Goal: Task Accomplishment & Management: Manage account settings

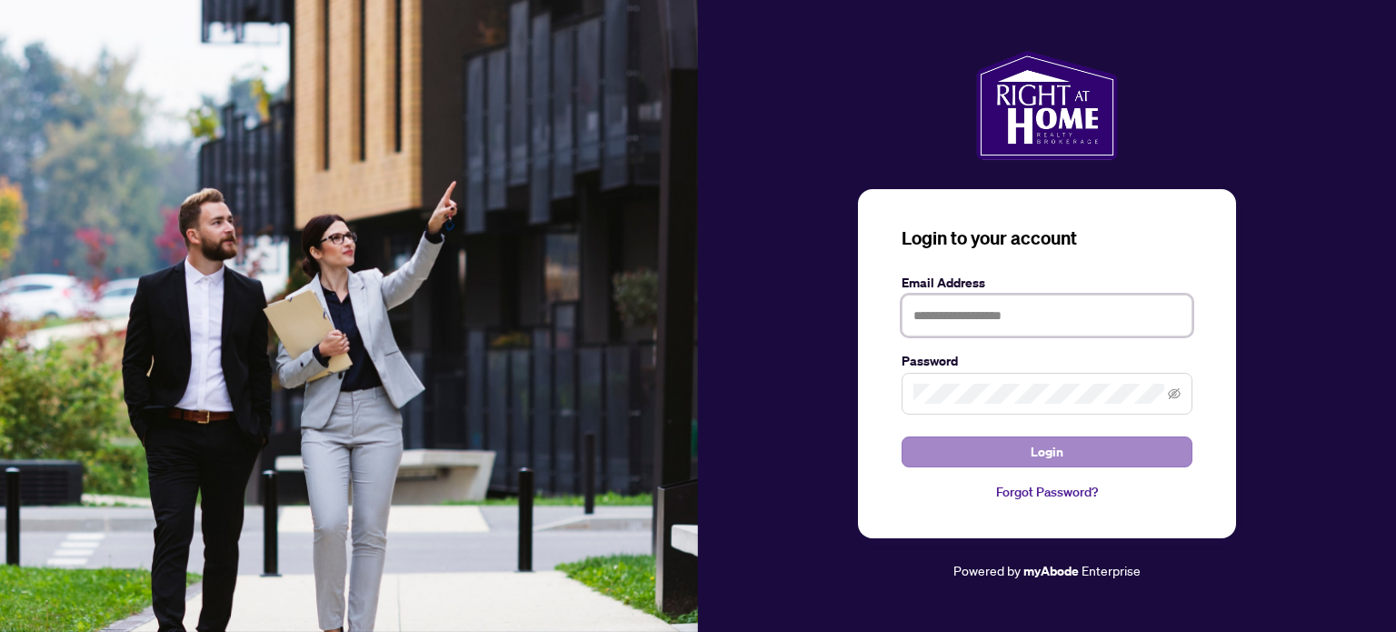
type input "**********"
drag, startPoint x: 1004, startPoint y: 457, endPoint x: 977, endPoint y: 457, distance: 27.3
click at [1000, 457] on button "Login" at bounding box center [1047, 451] width 291 height 31
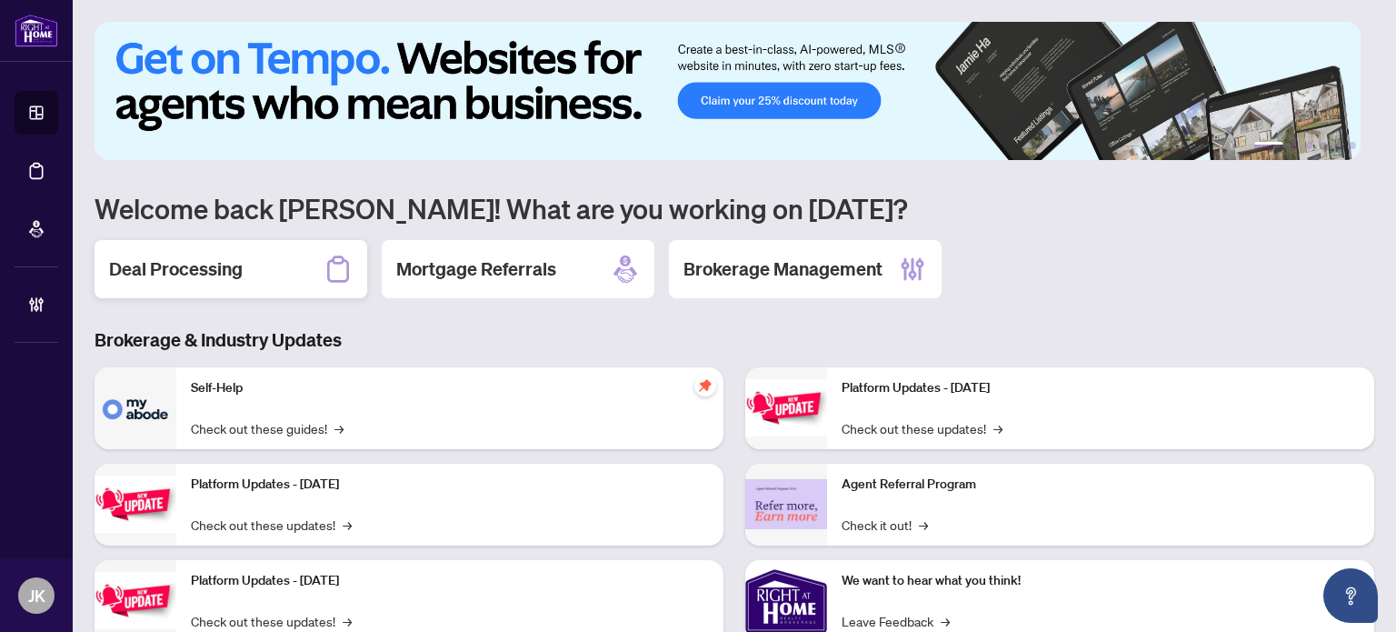
click at [227, 277] on h2 "Deal Processing" at bounding box center [176, 268] width 134 height 25
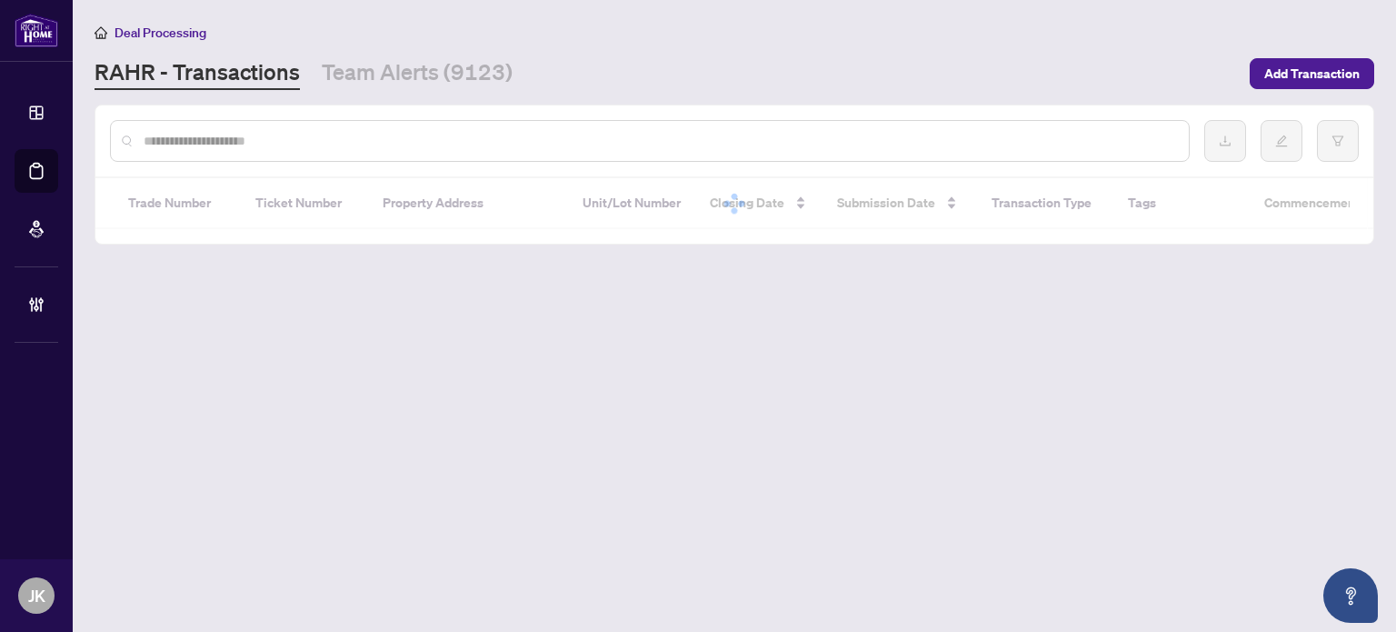
click at [242, 132] on input "text" at bounding box center [659, 141] width 1031 height 20
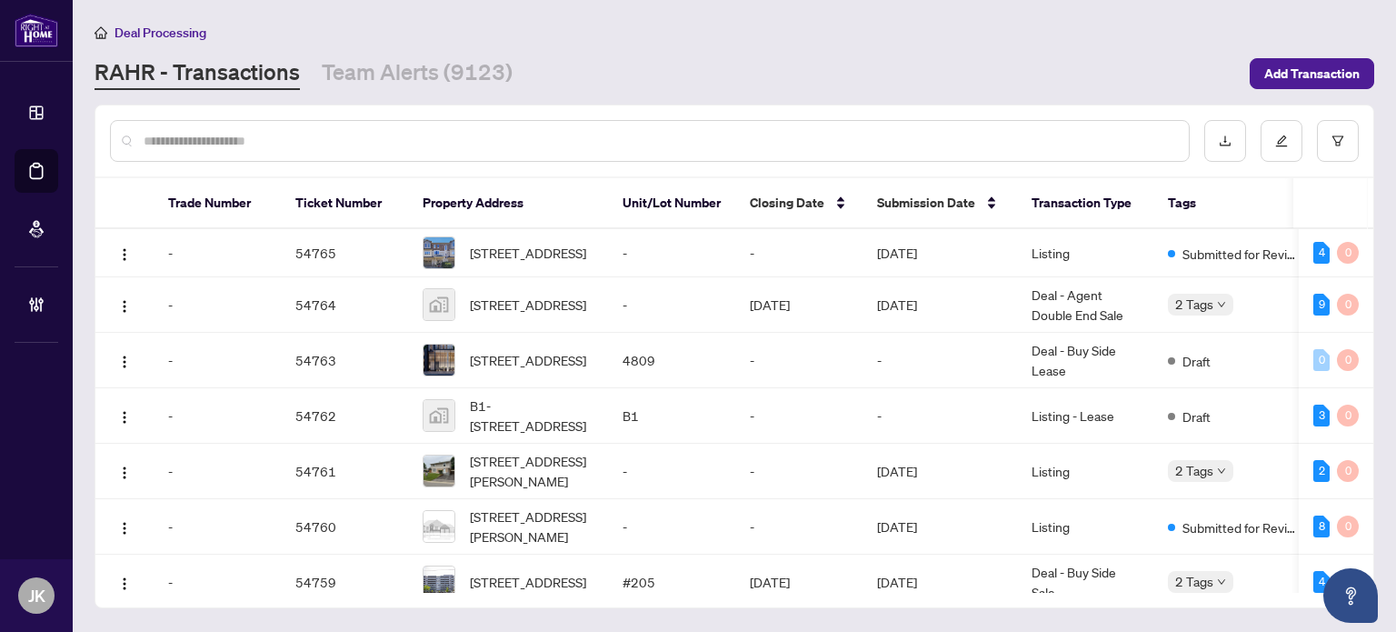
click at [222, 131] on input "text" at bounding box center [659, 141] width 1031 height 20
click at [215, 136] on input "text" at bounding box center [659, 141] width 1031 height 20
click at [213, 135] on input "text" at bounding box center [659, 141] width 1031 height 20
click at [211, 135] on input "text" at bounding box center [659, 141] width 1031 height 20
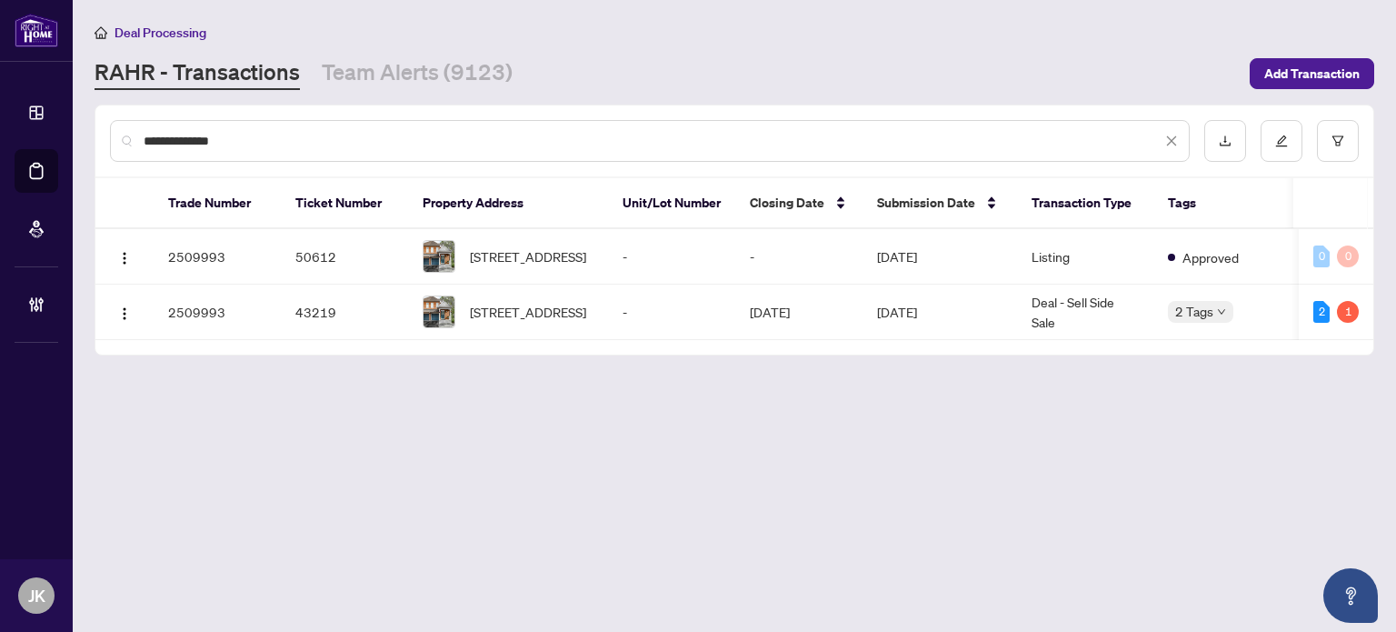
type input "*******"
click at [596, 261] on td "[STREET_ADDRESS]" at bounding box center [508, 256] width 200 height 55
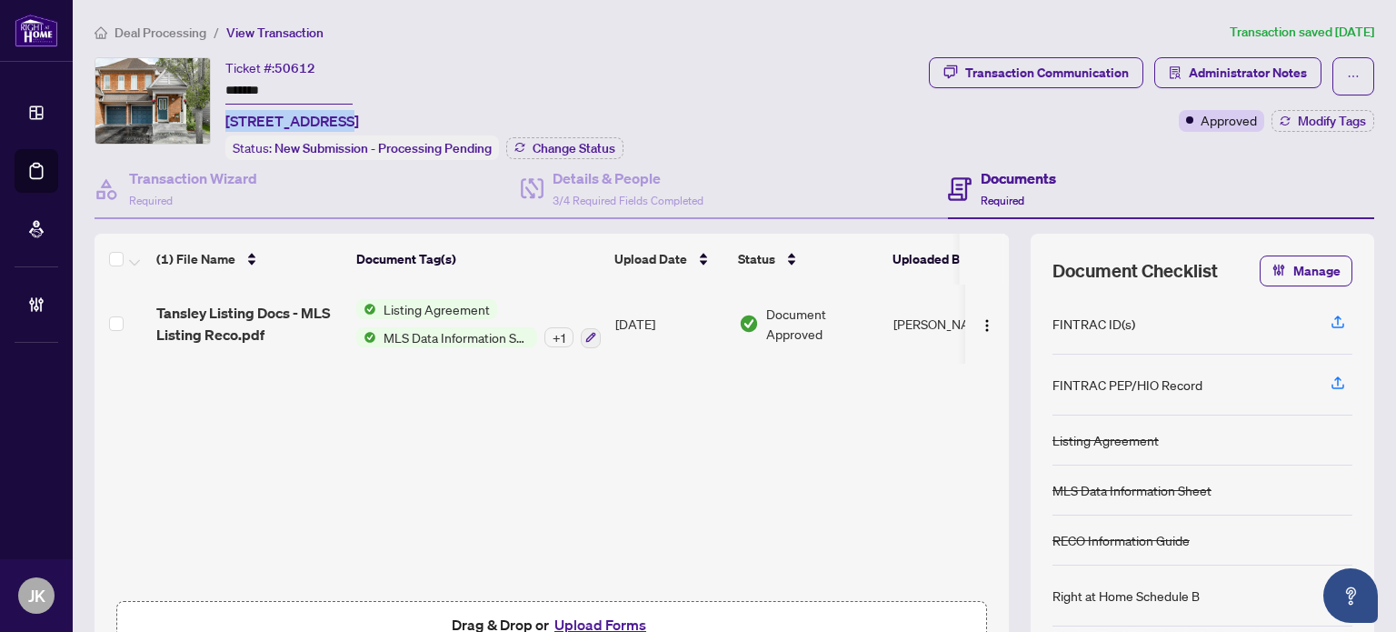
drag, startPoint x: 327, startPoint y: 119, endPoint x: 222, endPoint y: 120, distance: 105.4
click at [222, 120] on div "Ticket #: 50612 ******* [STREET_ADDRESS] Status: New Submission - Processing Pe…" at bounding box center [508, 108] width 827 height 103
copy span "35 Tansley Cres"
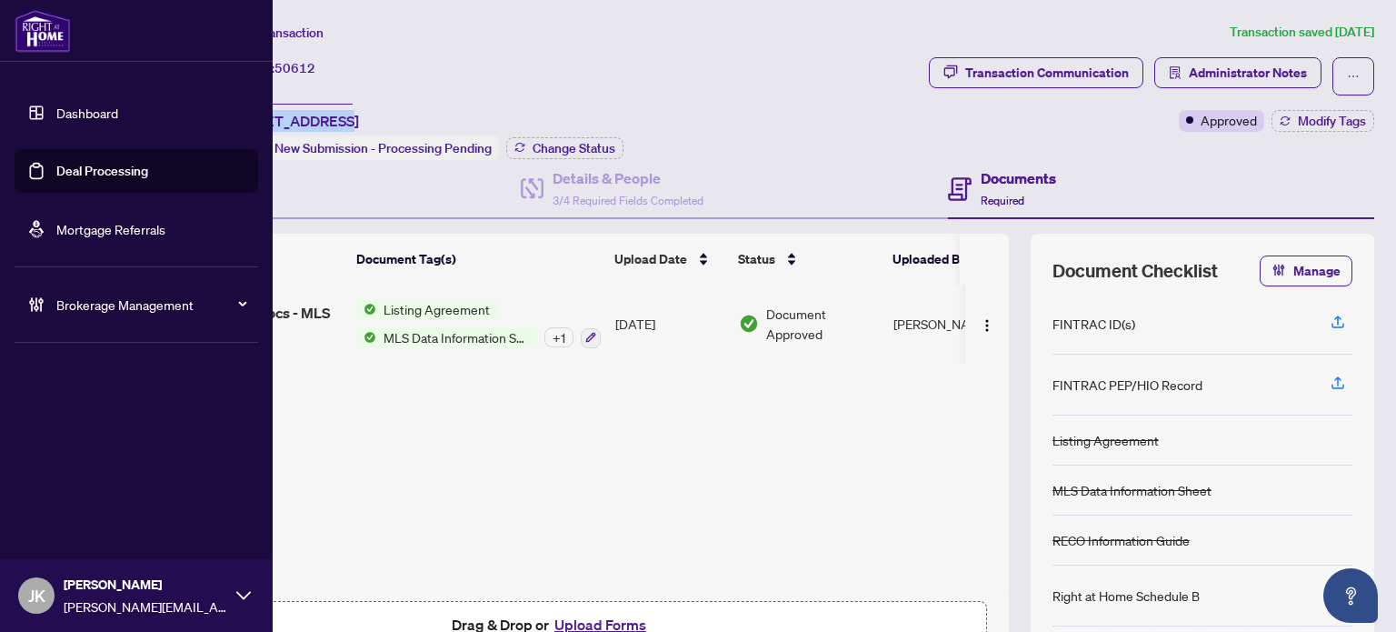
drag, startPoint x: 95, startPoint y: 177, endPoint x: 109, endPoint y: 173, distance: 15.2
click at [95, 177] on link "Deal Processing" at bounding box center [102, 171] width 92 height 16
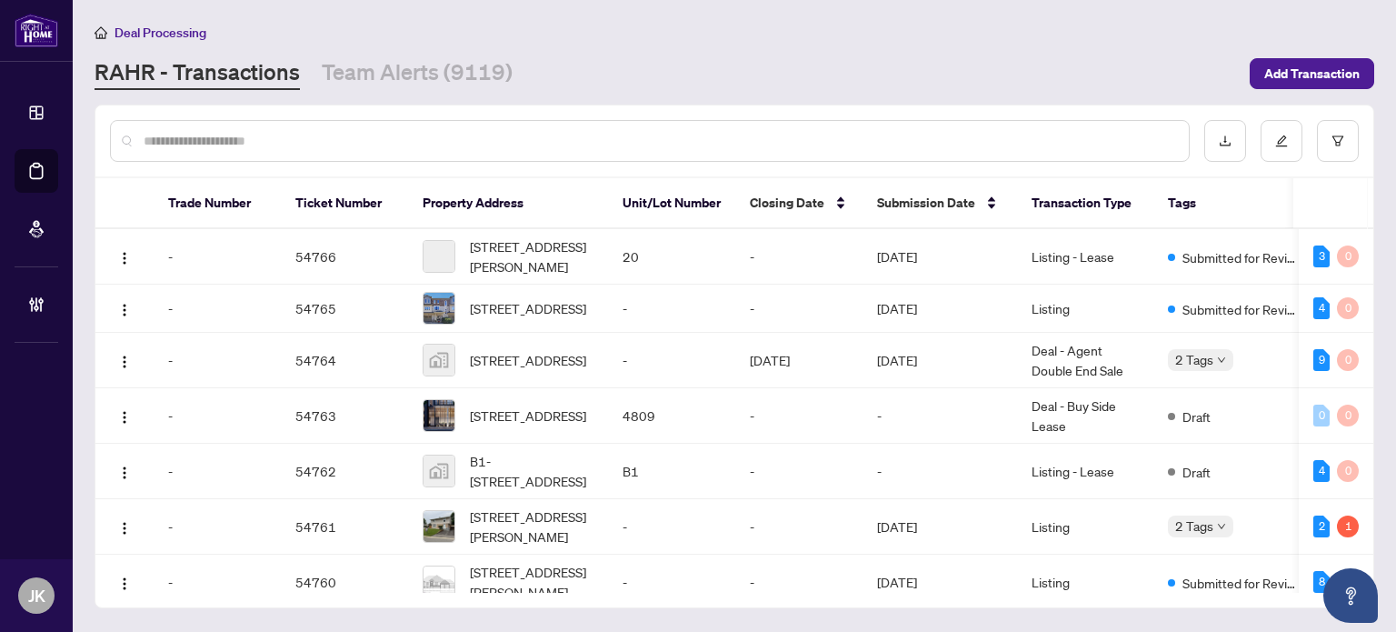
click at [327, 141] on input "text" at bounding box center [659, 141] width 1031 height 20
paste input "**********"
type input "**********"
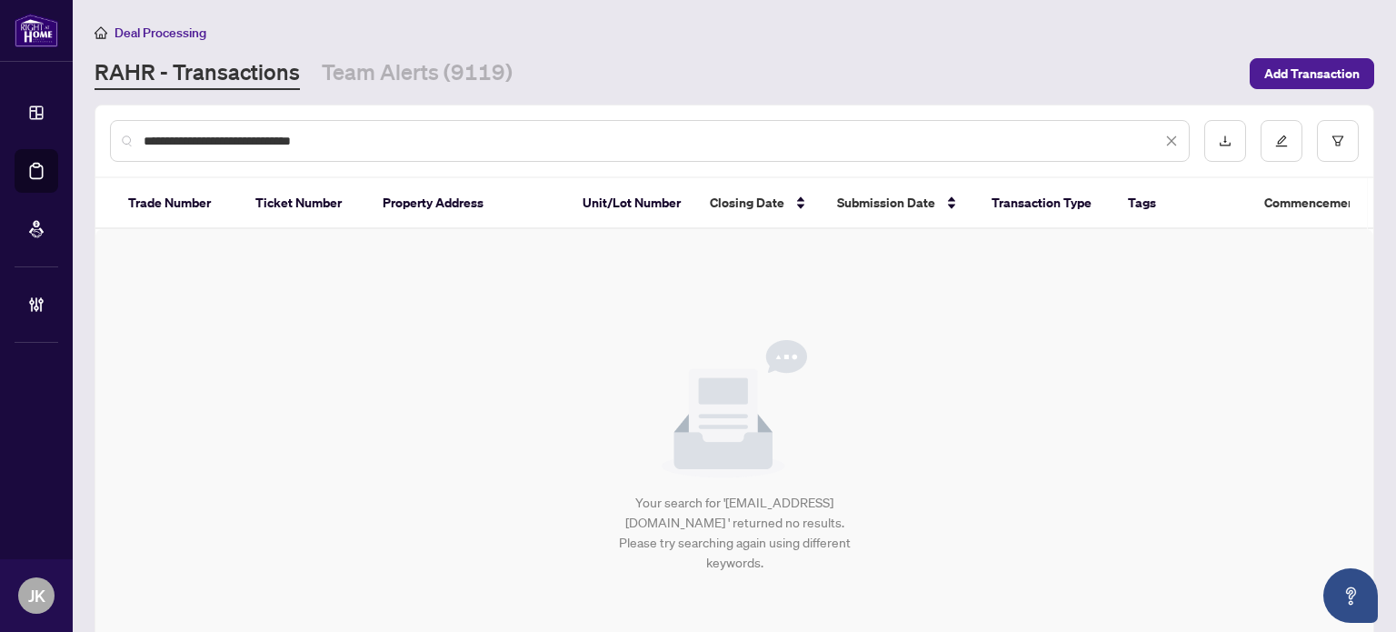
drag, startPoint x: 169, startPoint y: 140, endPoint x: 0, endPoint y: 128, distance: 169.5
click at [0, 128] on div "**********" at bounding box center [698, 316] width 1396 height 632
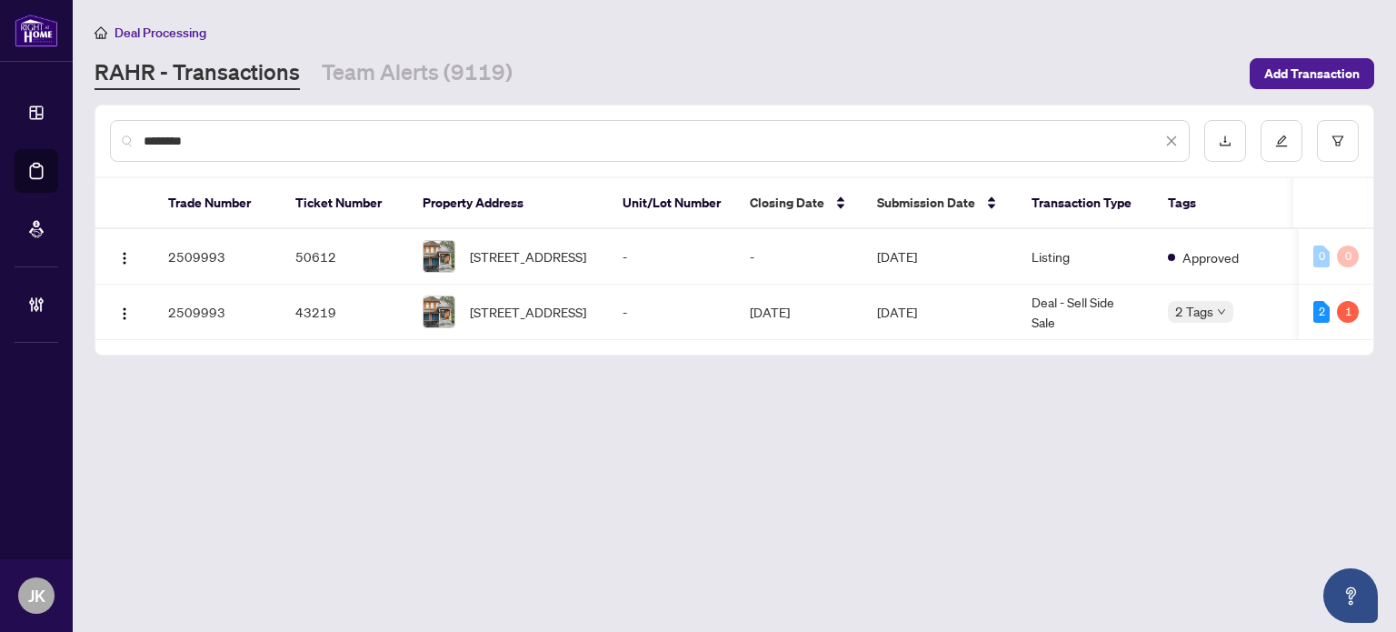
type input "*******"
click at [554, 322] on span "[STREET_ADDRESS]" at bounding box center [528, 312] width 116 height 20
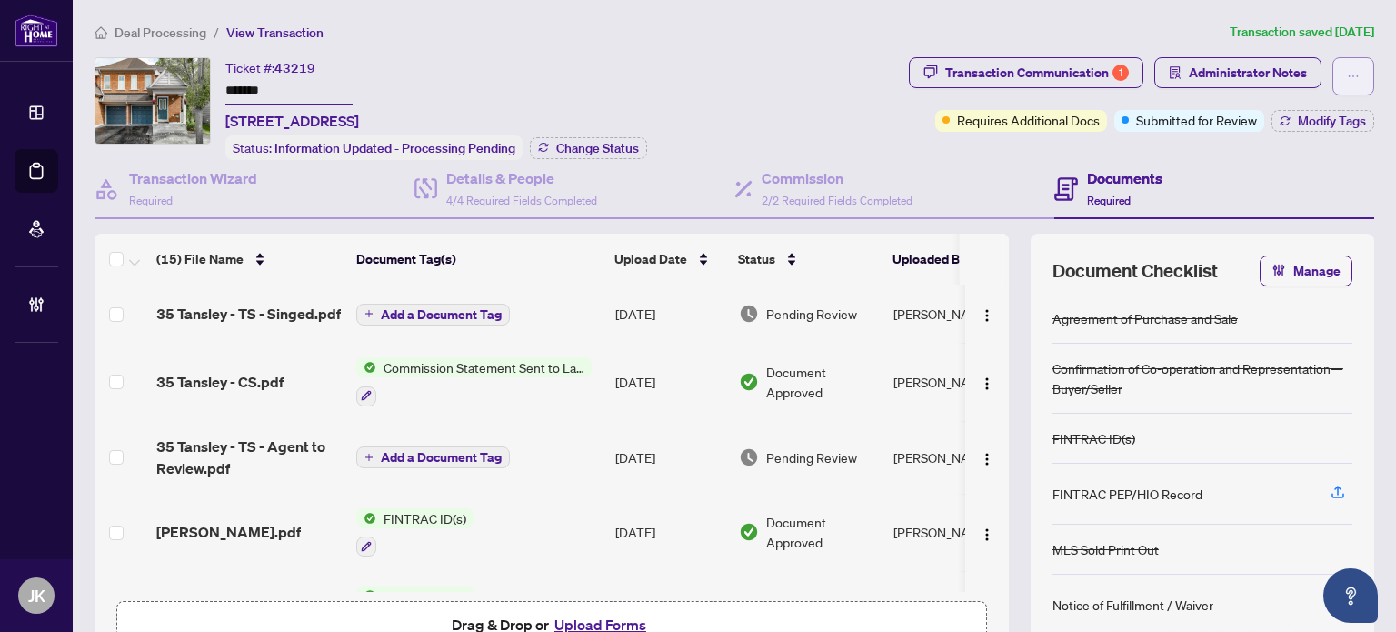
click at [1347, 61] on button "button" at bounding box center [1354, 76] width 42 height 38
click at [1291, 112] on span "Transaction Permissions" at bounding box center [1276, 116] width 139 height 20
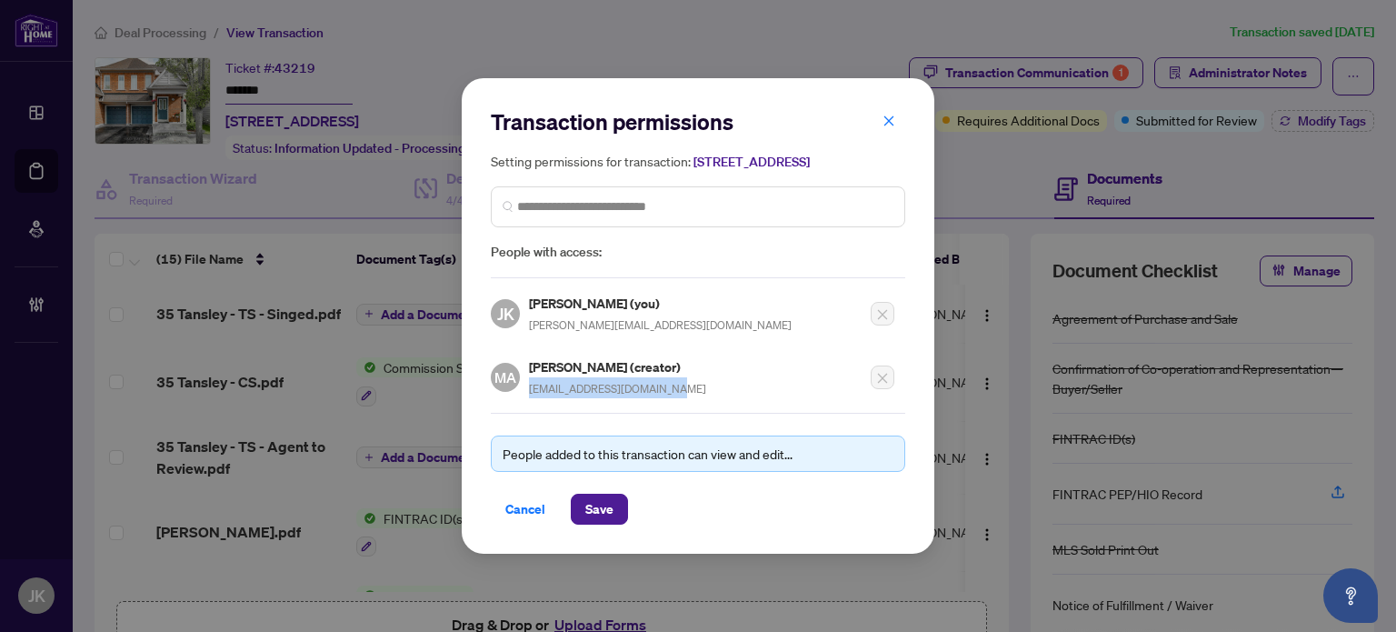
drag, startPoint x: 629, startPoint y: 397, endPoint x: 530, endPoint y: 399, distance: 99.1
click at [530, 398] on div "[PERSON_NAME] (creator) [EMAIL_ADDRESS][DOMAIN_NAME]" at bounding box center [617, 377] width 177 height 42
copy span "[EMAIL_ADDRESS][DOMAIN_NAME]"
drag, startPoint x: 884, startPoint y: 116, endPoint x: 568, endPoint y: 278, distance: 355.3
click at [884, 119] on icon "close" at bounding box center [889, 121] width 13 height 13
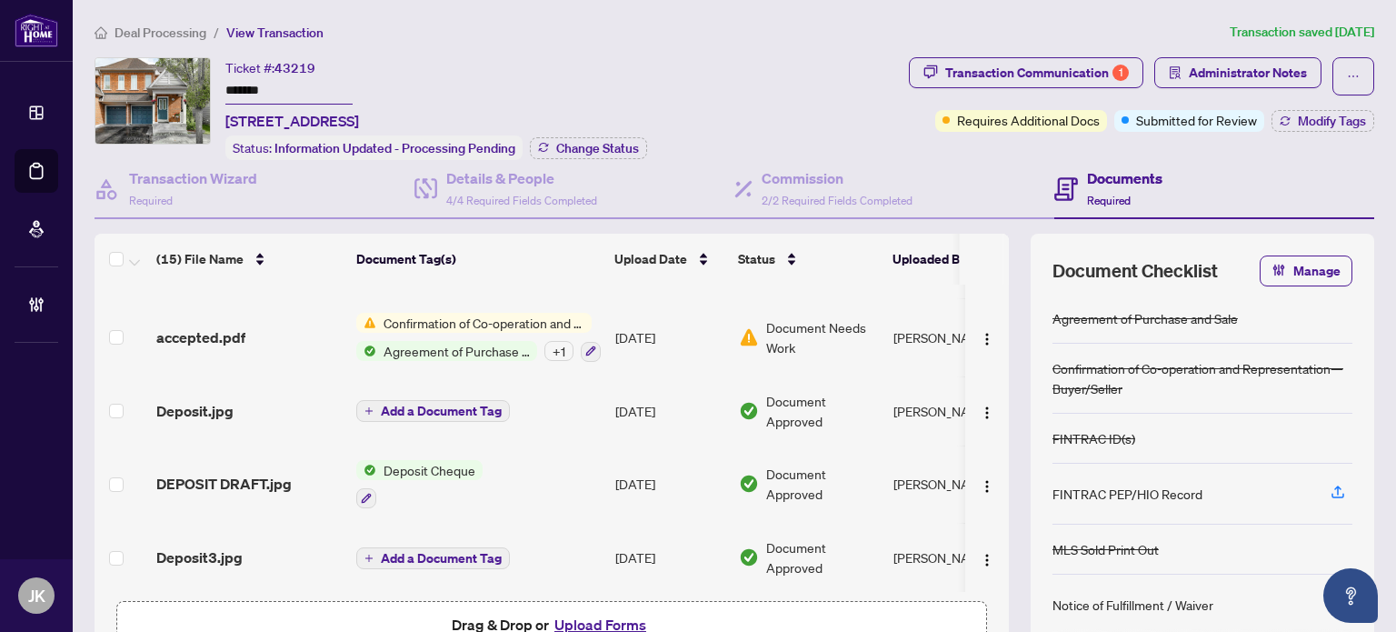
scroll to position [810, 0]
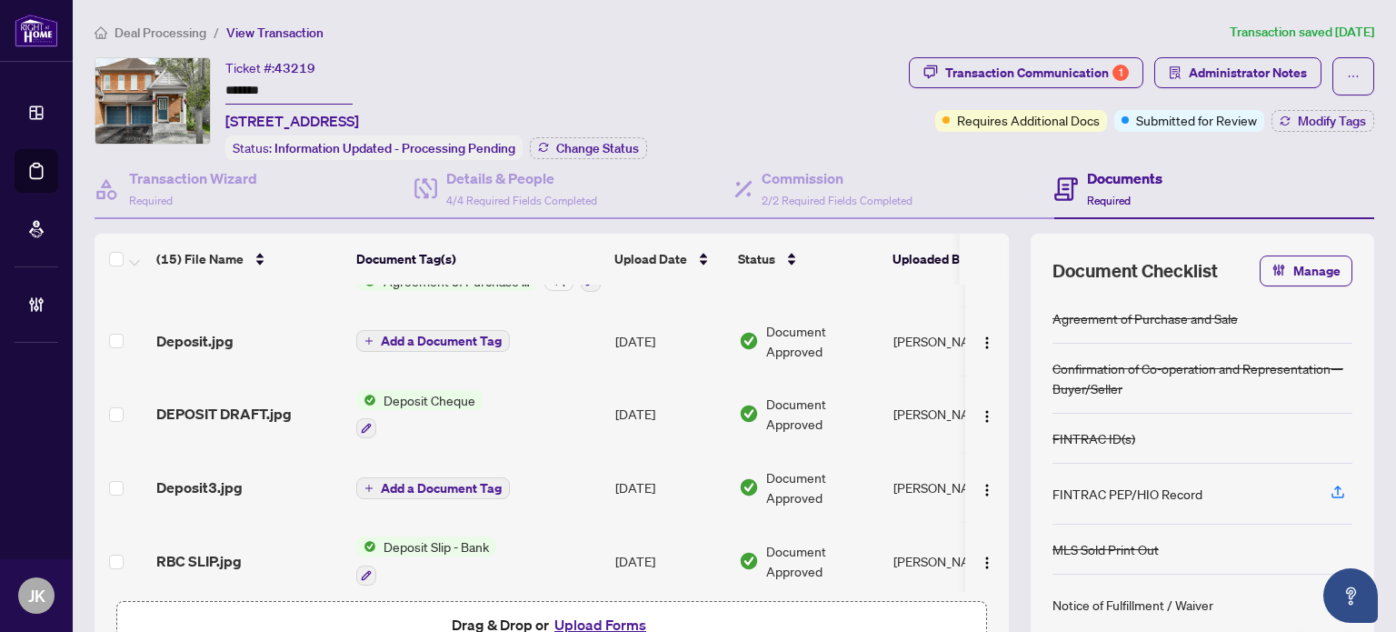
drag, startPoint x: 995, startPoint y: 559, endPoint x: 995, endPoint y: 516, distance: 42.7
click at [995, 516] on div "(15) File Name Document Tag(s) Upload Date Status Uploaded By 35 [PERSON_NAME] …" at bounding box center [735, 456] width 1280 height 445
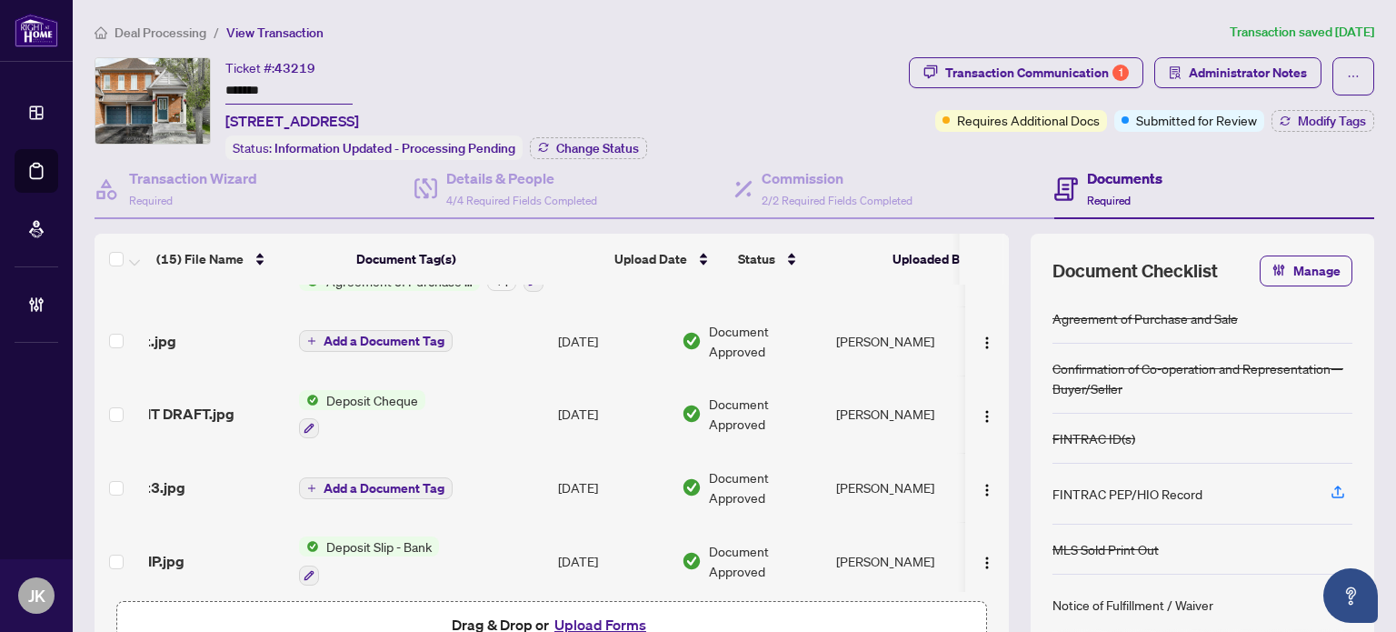
scroll to position [0, 75]
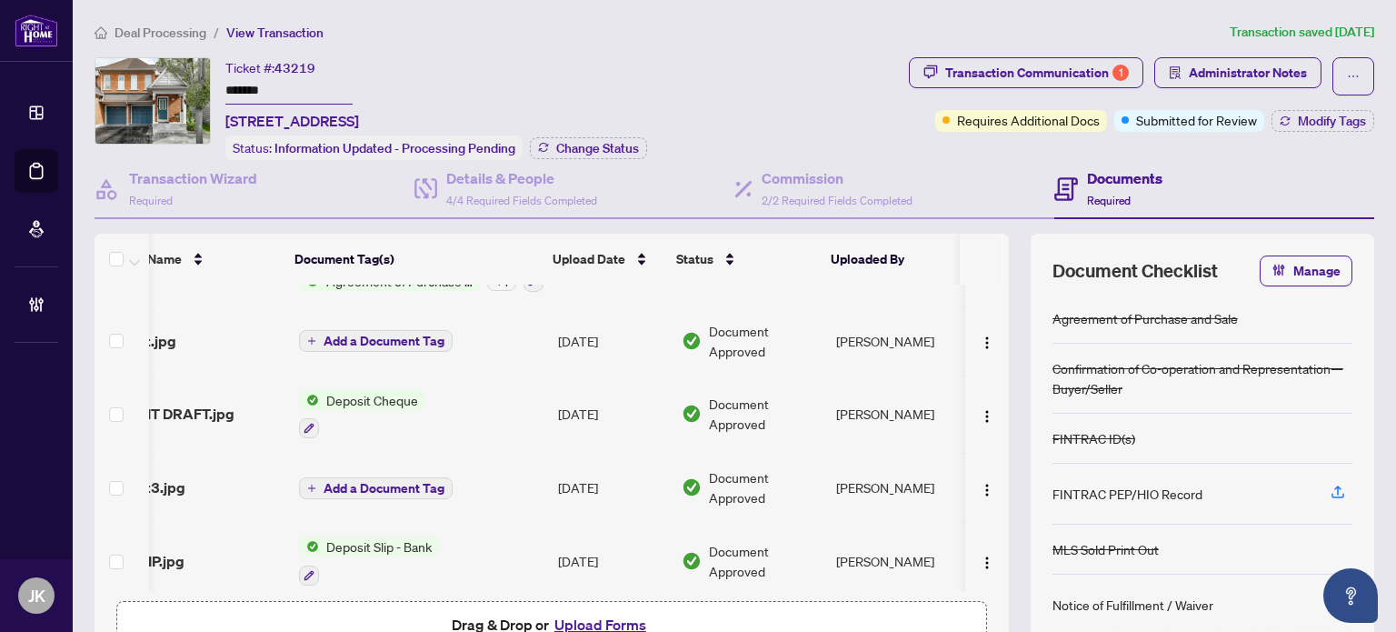
drag, startPoint x: 989, startPoint y: 524, endPoint x: 1001, endPoint y: 508, distance: 19.5
click at [994, 451] on div "35 Tansley - TS - Singed.pdf Add a Document Tag [DATE] Pending Review [PERSON_N…" at bounding box center [552, 438] width 914 height 307
drag, startPoint x: 970, startPoint y: 580, endPoint x: 822, endPoint y: 580, distance: 148.2
click at [822, 580] on tr "RBC SLIP.jpg Deposit Slip - Bank [DATE] Document Approved [PERSON_NAME]" at bounding box center [523, 561] width 972 height 78
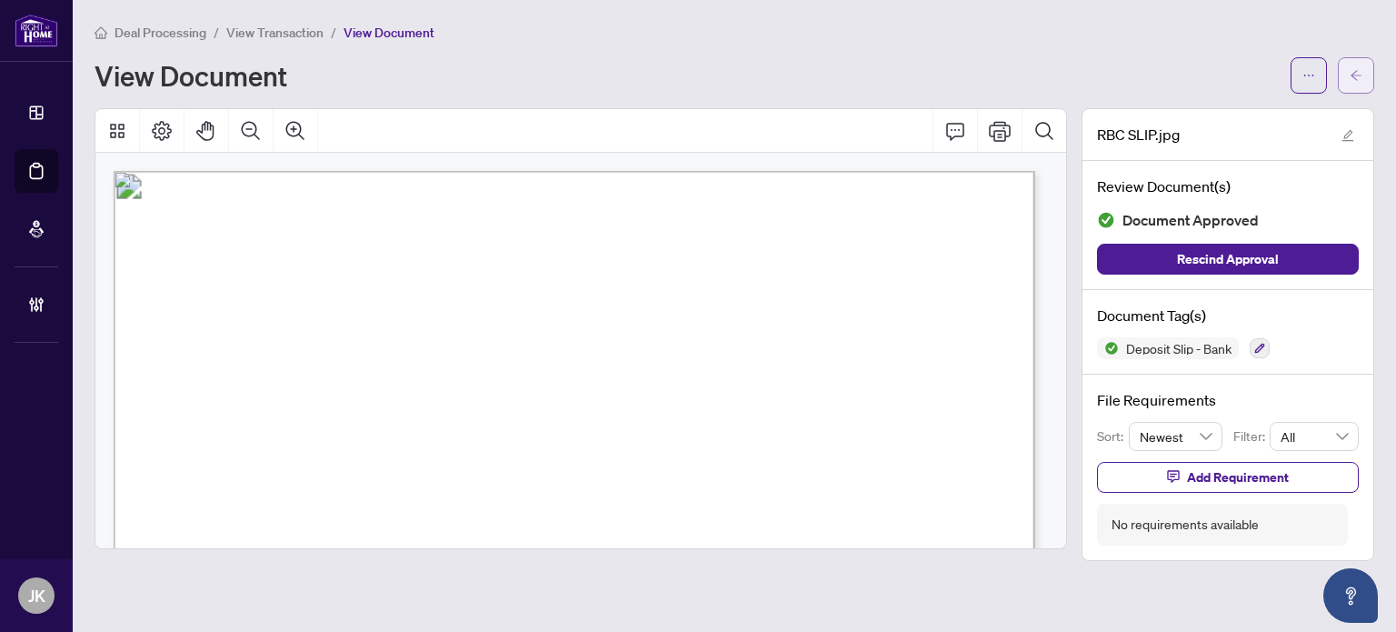
click at [1364, 72] on button "button" at bounding box center [1356, 75] width 36 height 36
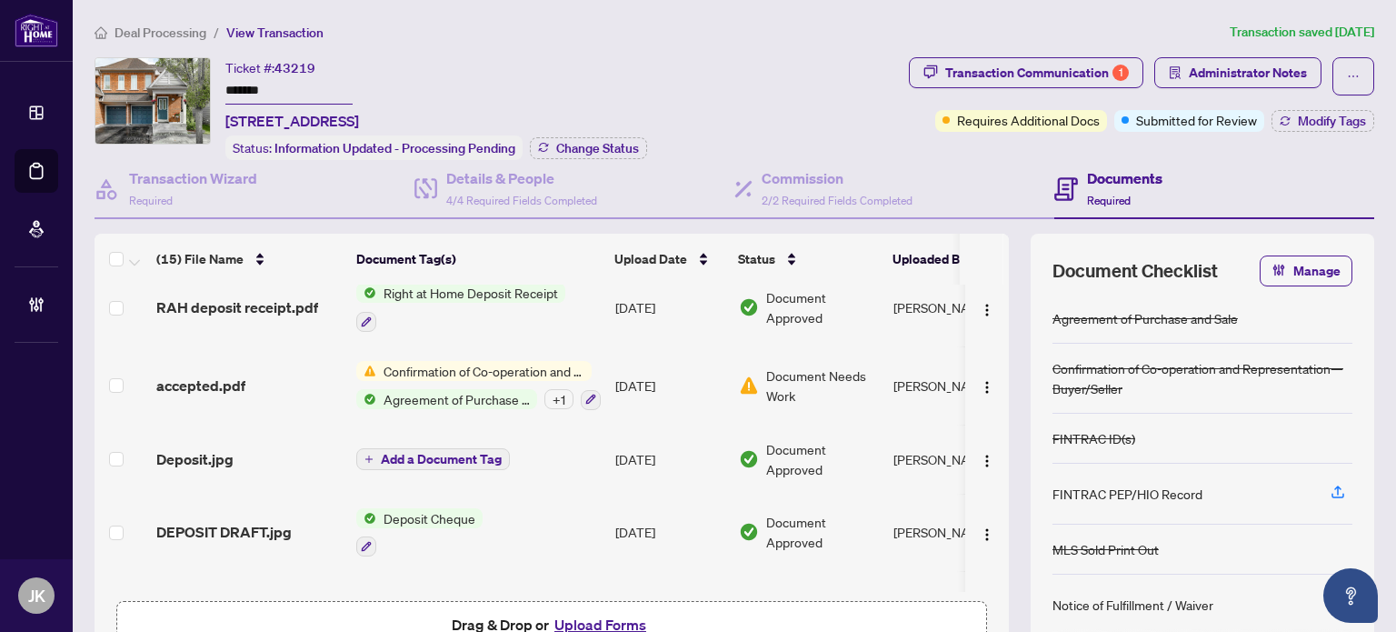
scroll to position [697, 0]
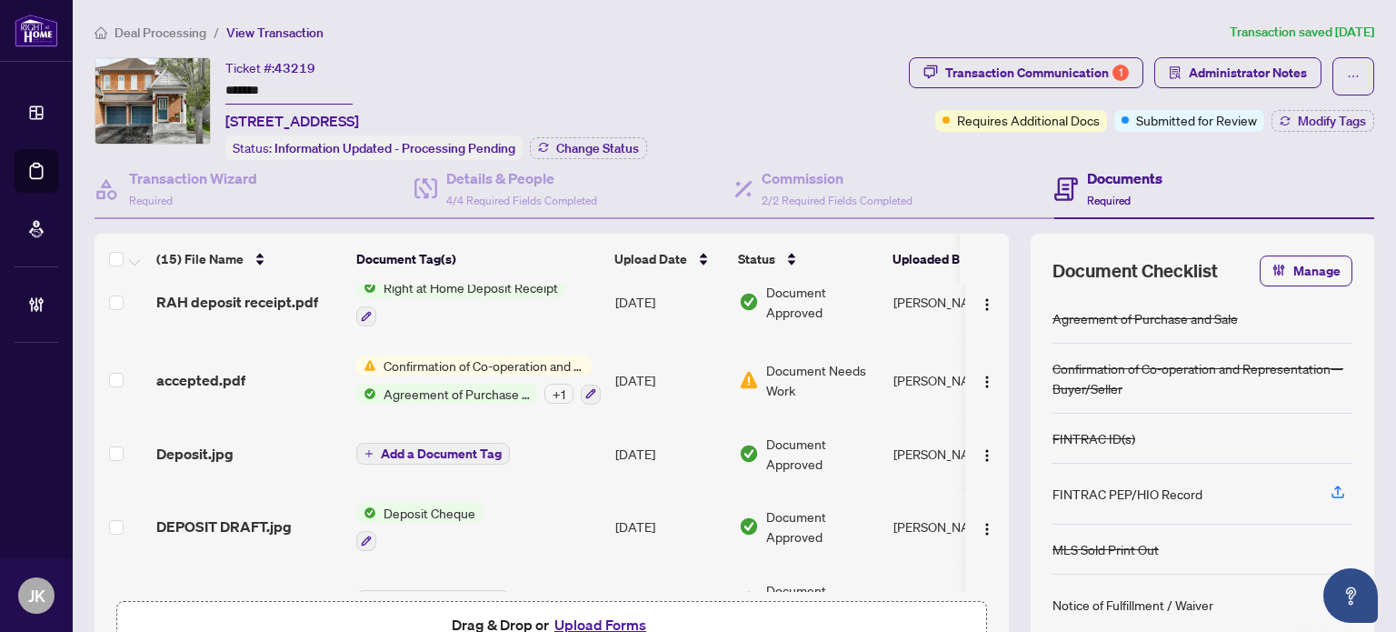
click at [436, 384] on span "Agreement of Purchase and Sale" at bounding box center [456, 394] width 161 height 20
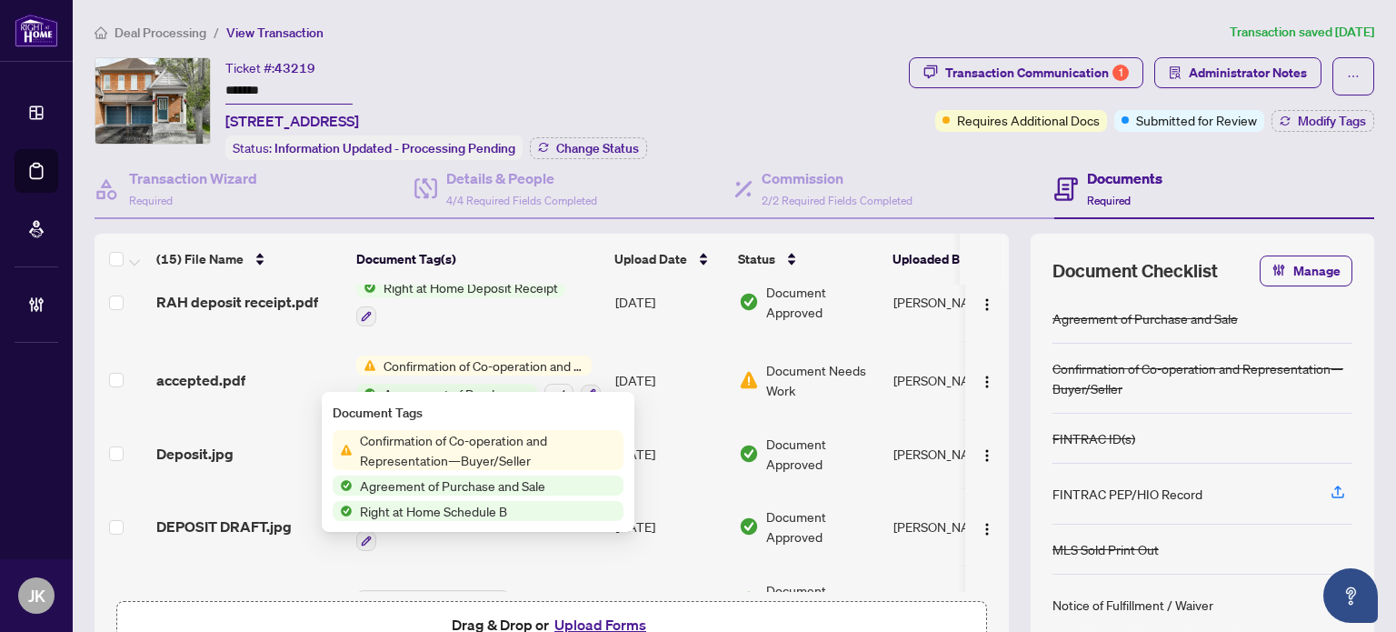
click at [454, 489] on span "Agreement of Purchase and Sale" at bounding box center [453, 485] width 200 height 20
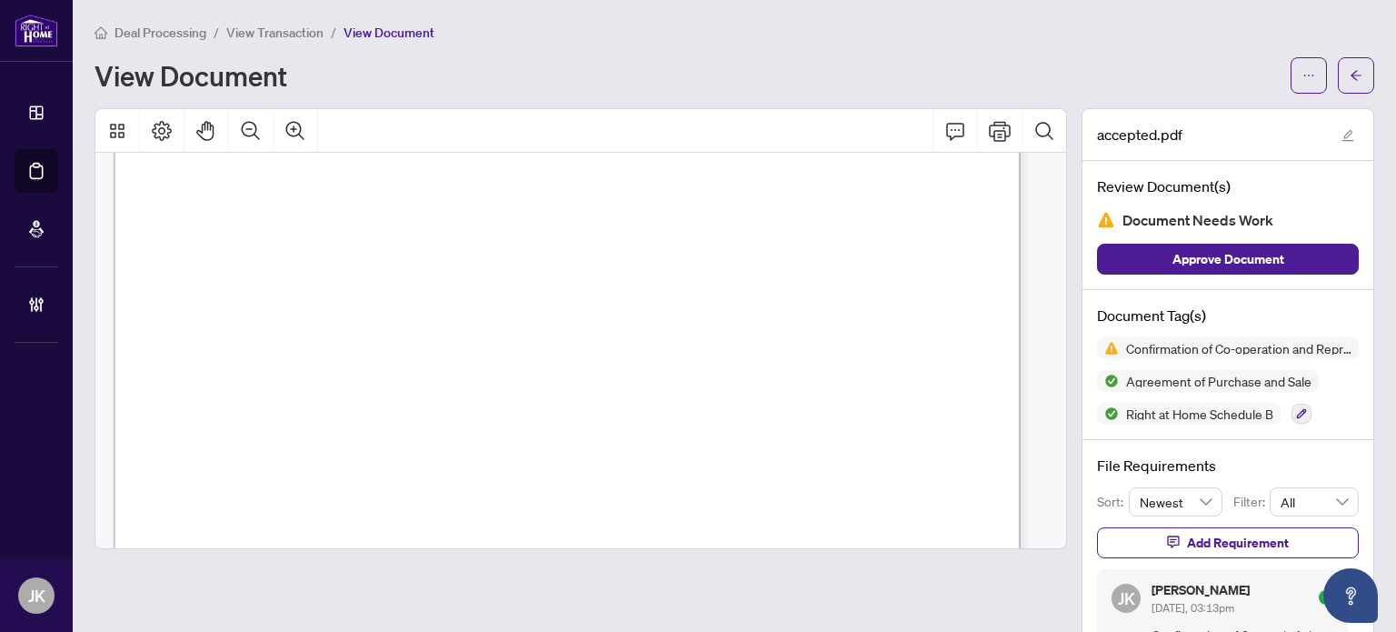
scroll to position [1431, 0]
click at [1338, 85] on button "button" at bounding box center [1356, 75] width 36 height 36
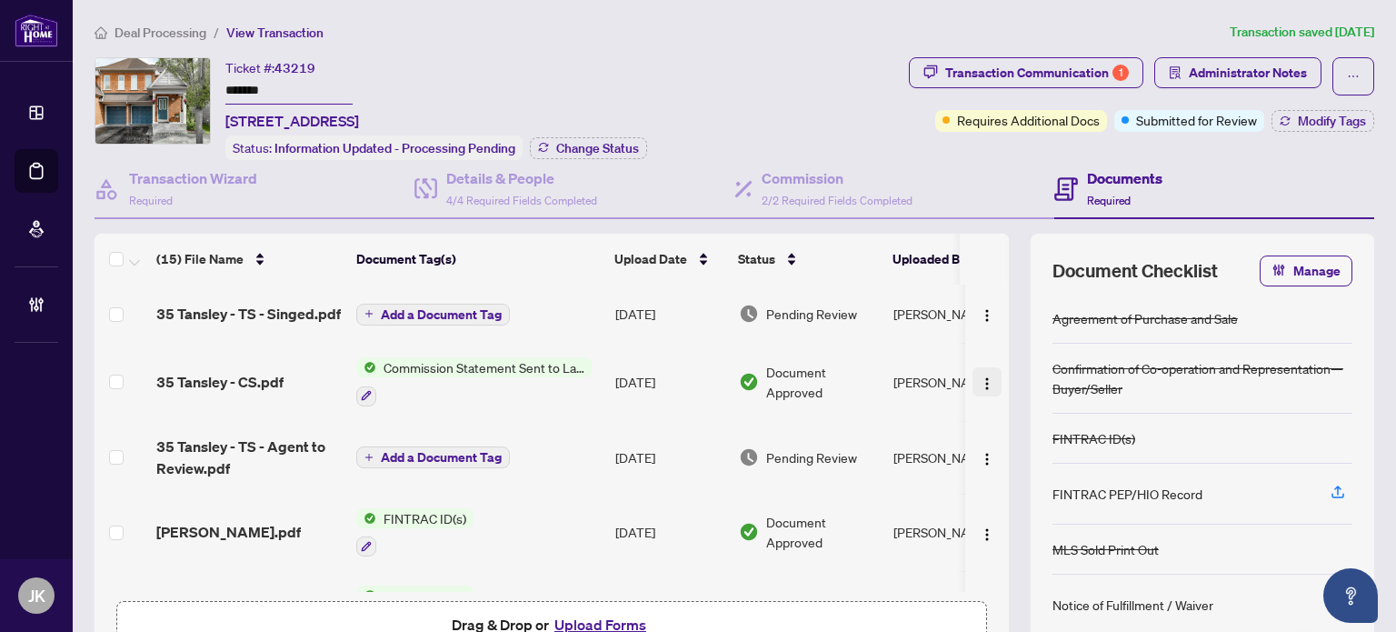
click at [980, 376] on img "button" at bounding box center [987, 383] width 15 height 15
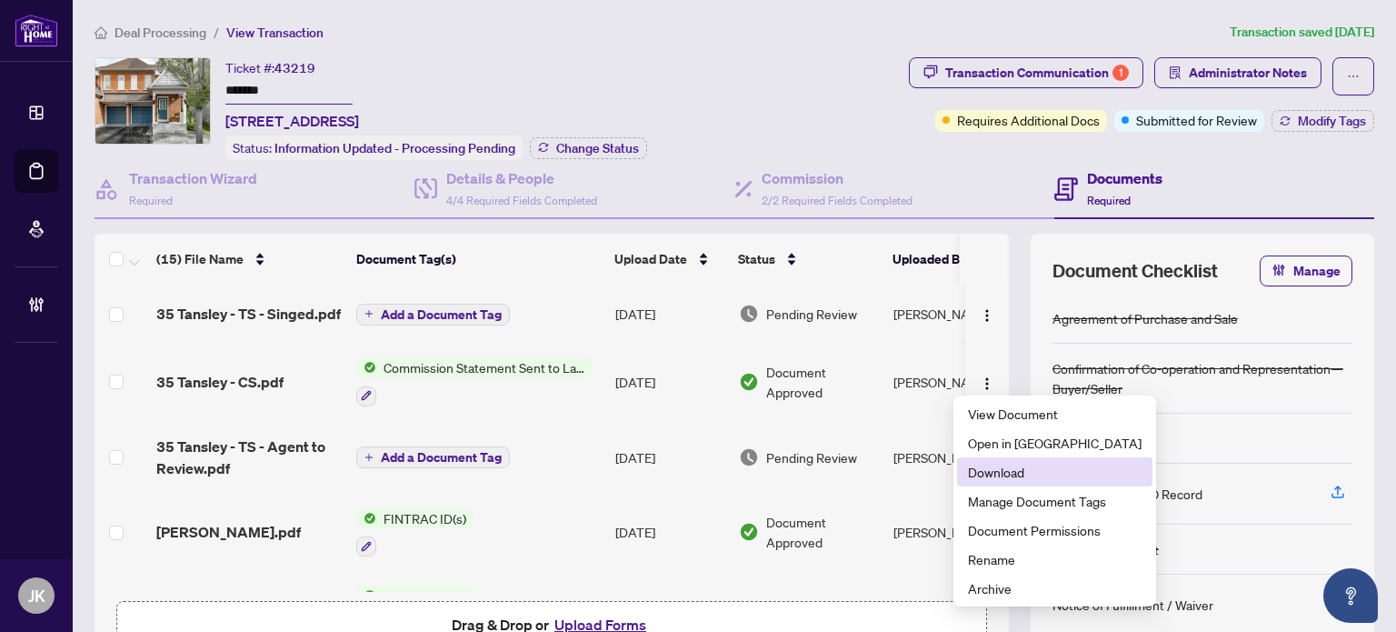
click at [1030, 471] on span "Download" at bounding box center [1055, 472] width 174 height 20
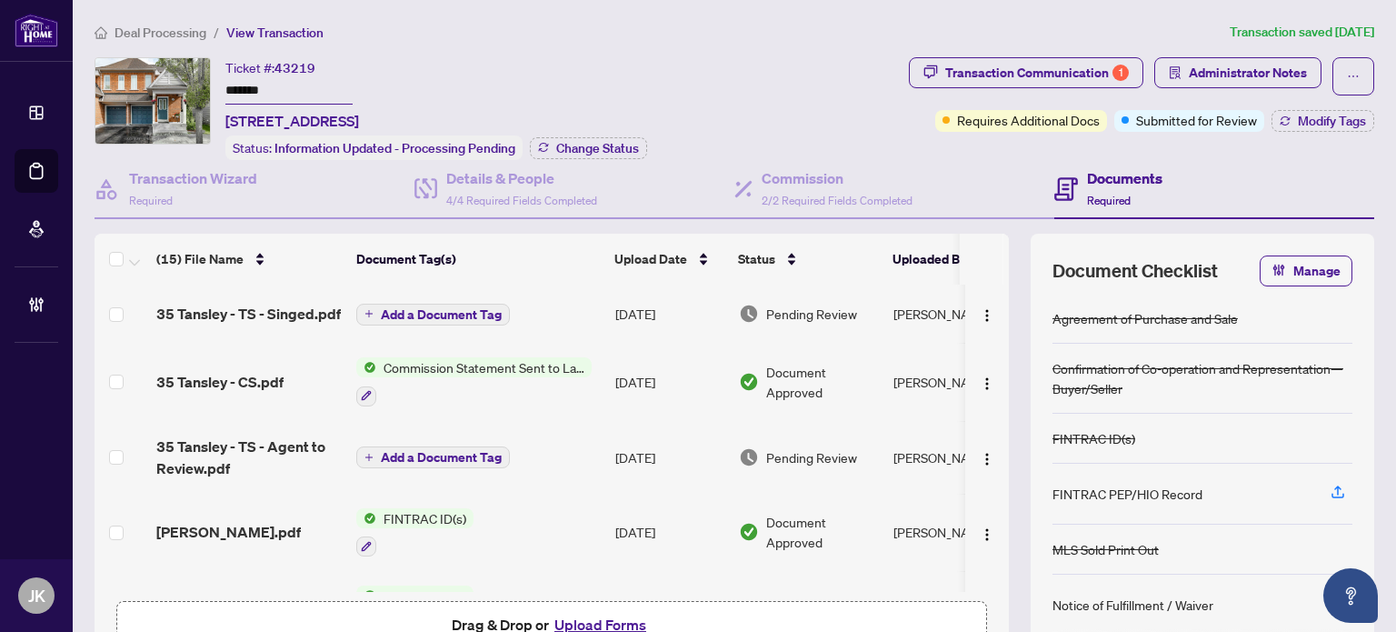
click at [670, 385] on td "[DATE]" at bounding box center [670, 382] width 124 height 78
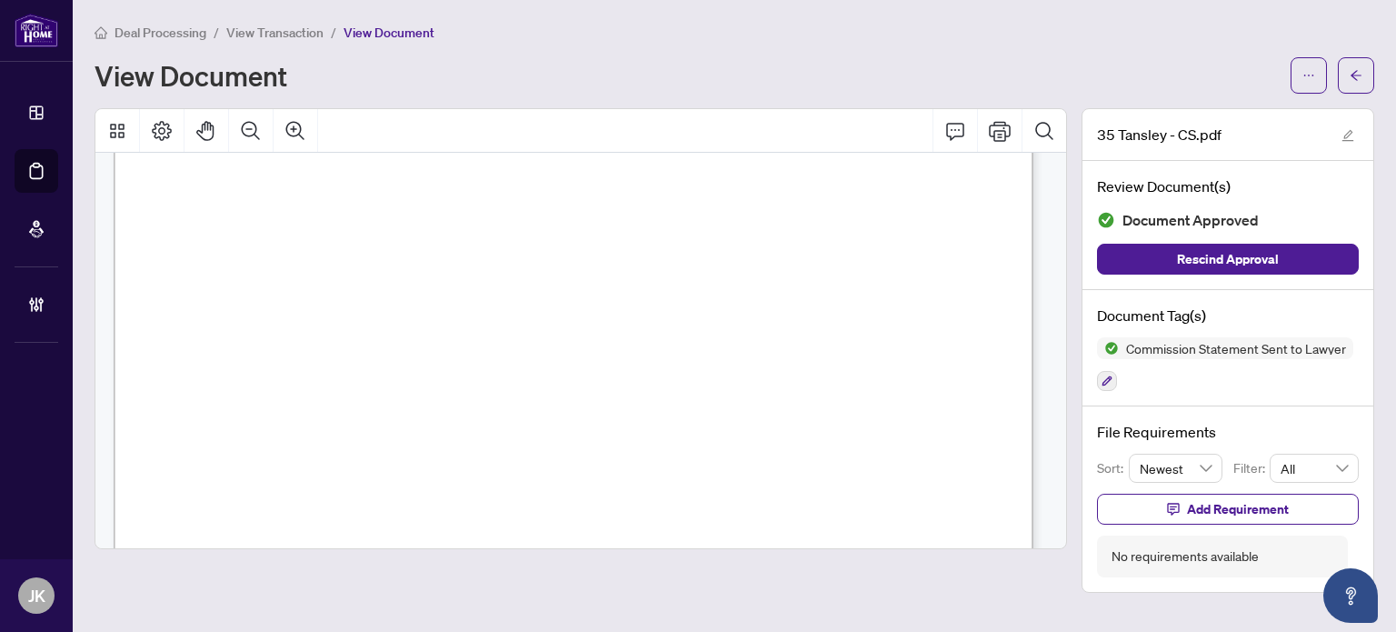
scroll to position [75, 0]
click at [1360, 75] on icon "arrow-left" at bounding box center [1356, 75] width 13 height 13
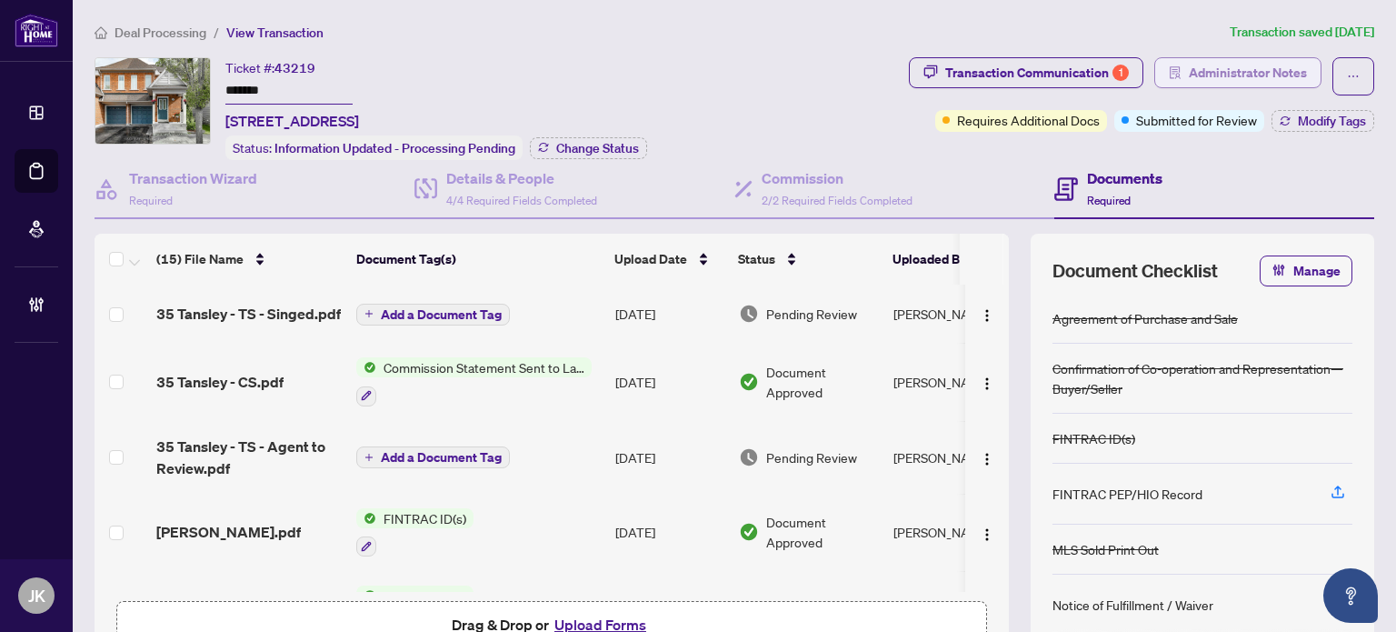
click at [1281, 72] on span "Administrator Notes" at bounding box center [1248, 72] width 118 height 29
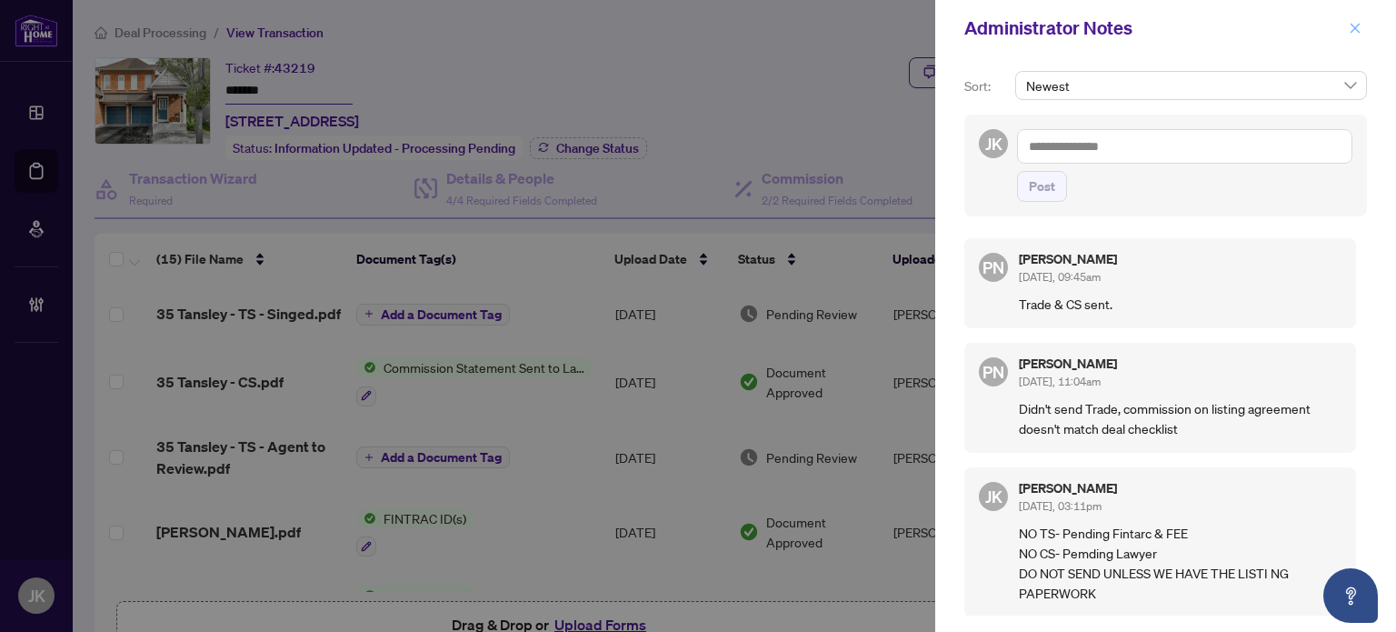
click at [1356, 39] on span "button" at bounding box center [1355, 28] width 13 height 29
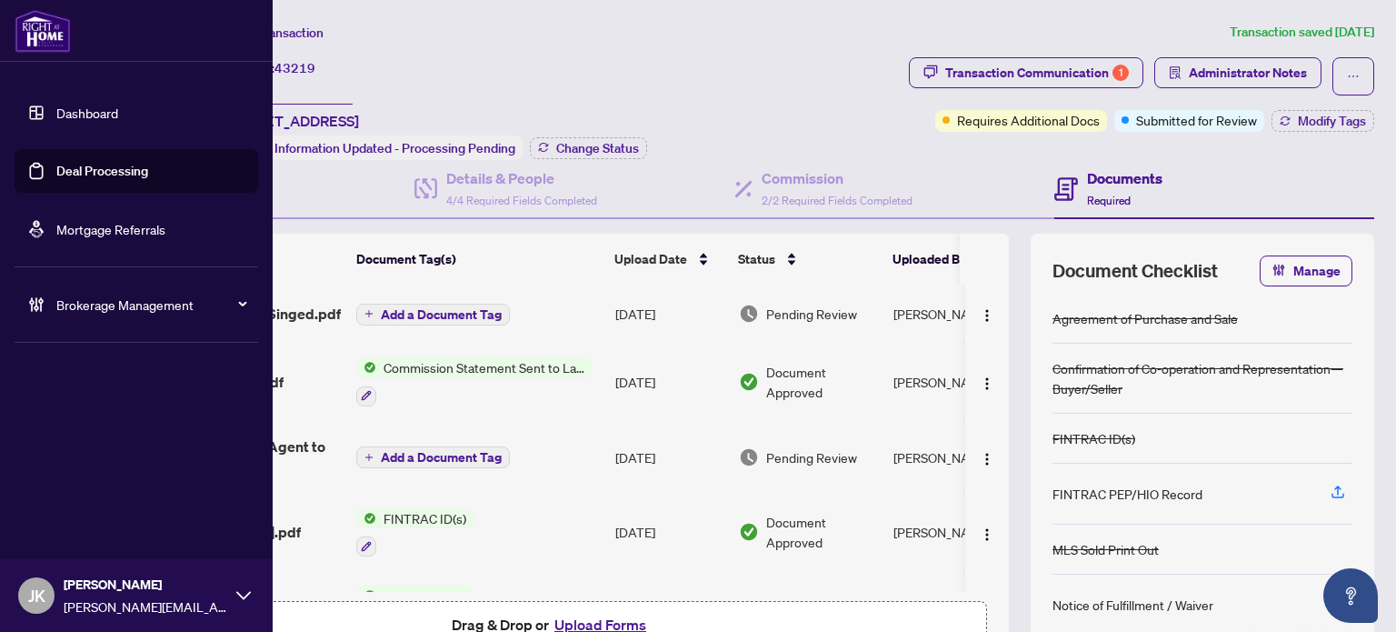
click at [103, 167] on link "Deal Processing" at bounding box center [102, 171] width 92 height 16
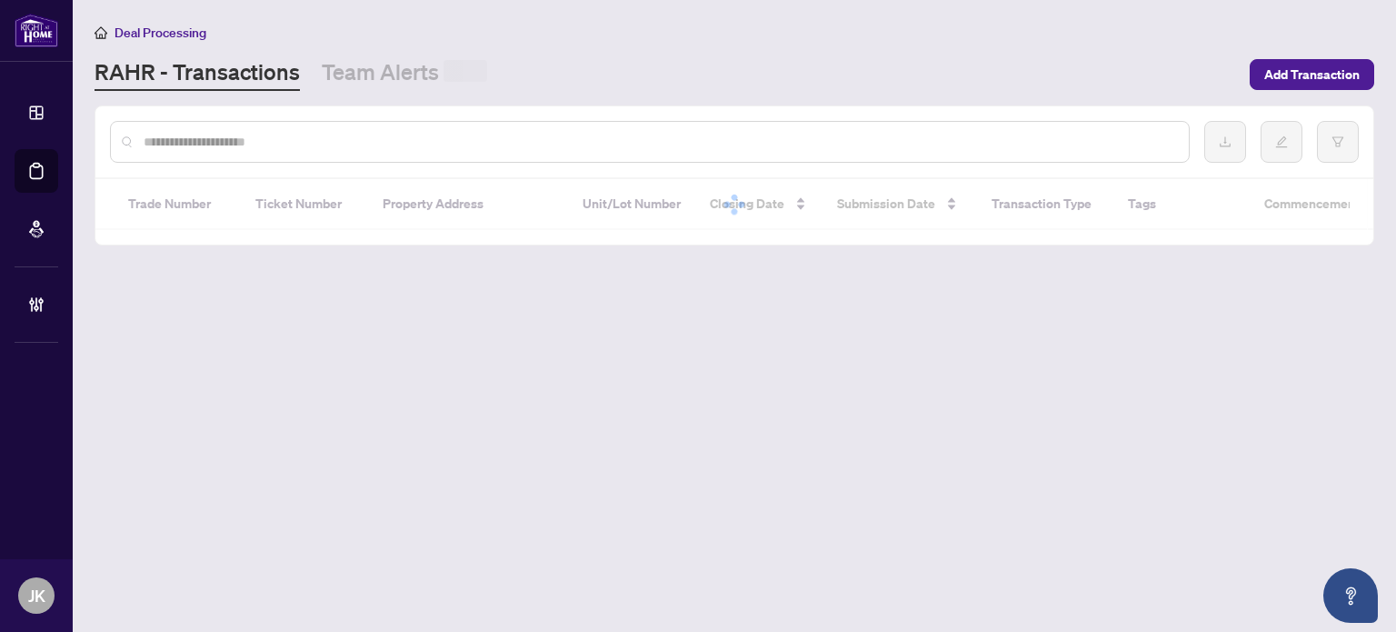
click at [340, 141] on input "text" at bounding box center [659, 142] width 1031 height 20
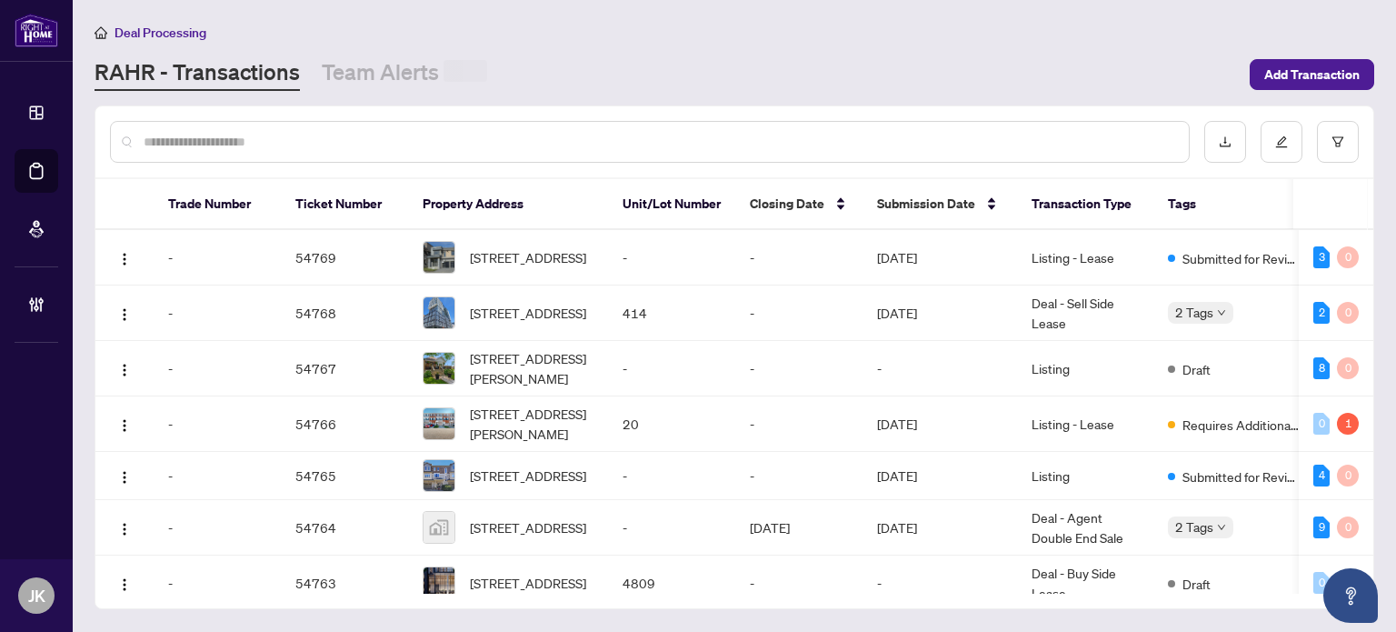
click at [340, 141] on input "text" at bounding box center [659, 142] width 1031 height 20
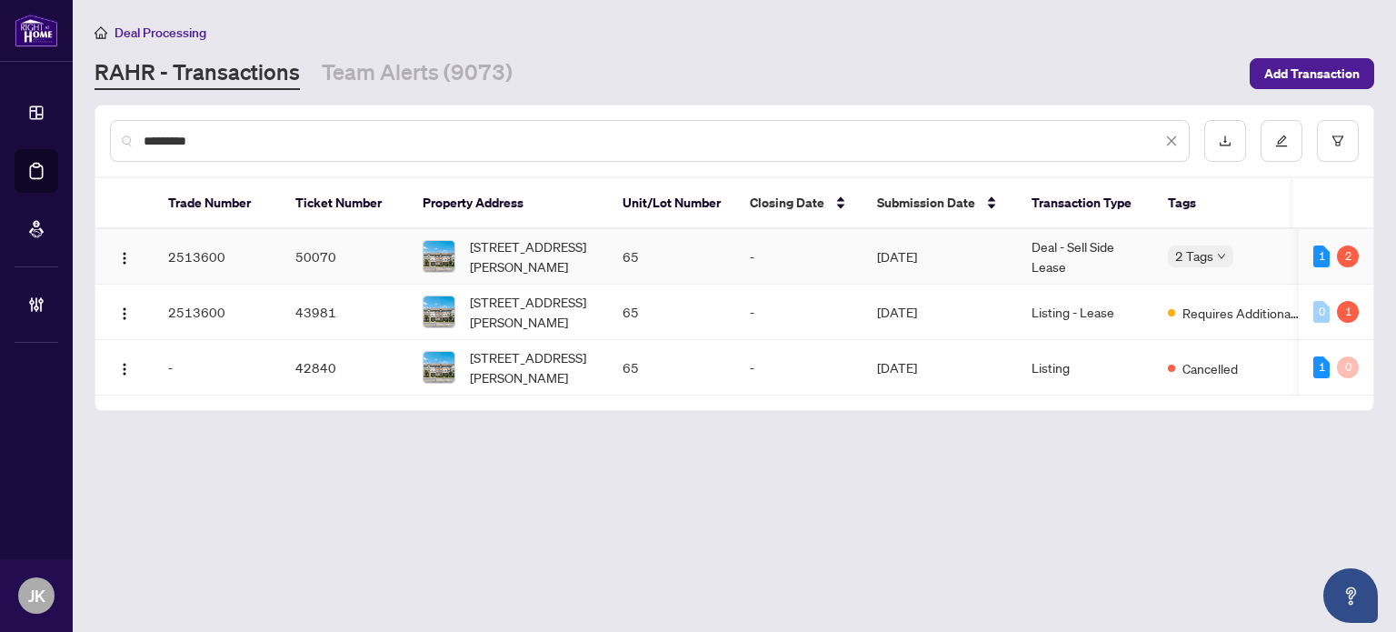
type input "*********"
click at [966, 252] on td "[DATE]" at bounding box center [940, 256] width 155 height 55
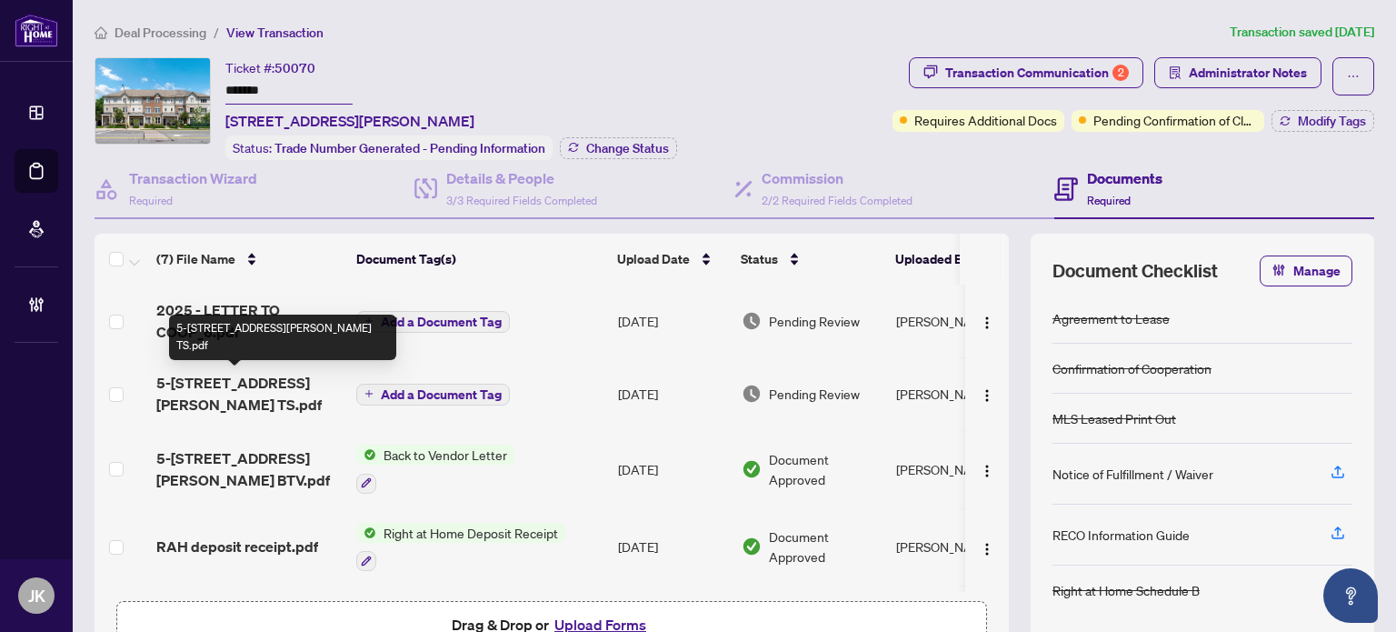
click at [255, 387] on span "5-[STREET_ADDRESS][PERSON_NAME] TS.pdf" at bounding box center [248, 394] width 185 height 44
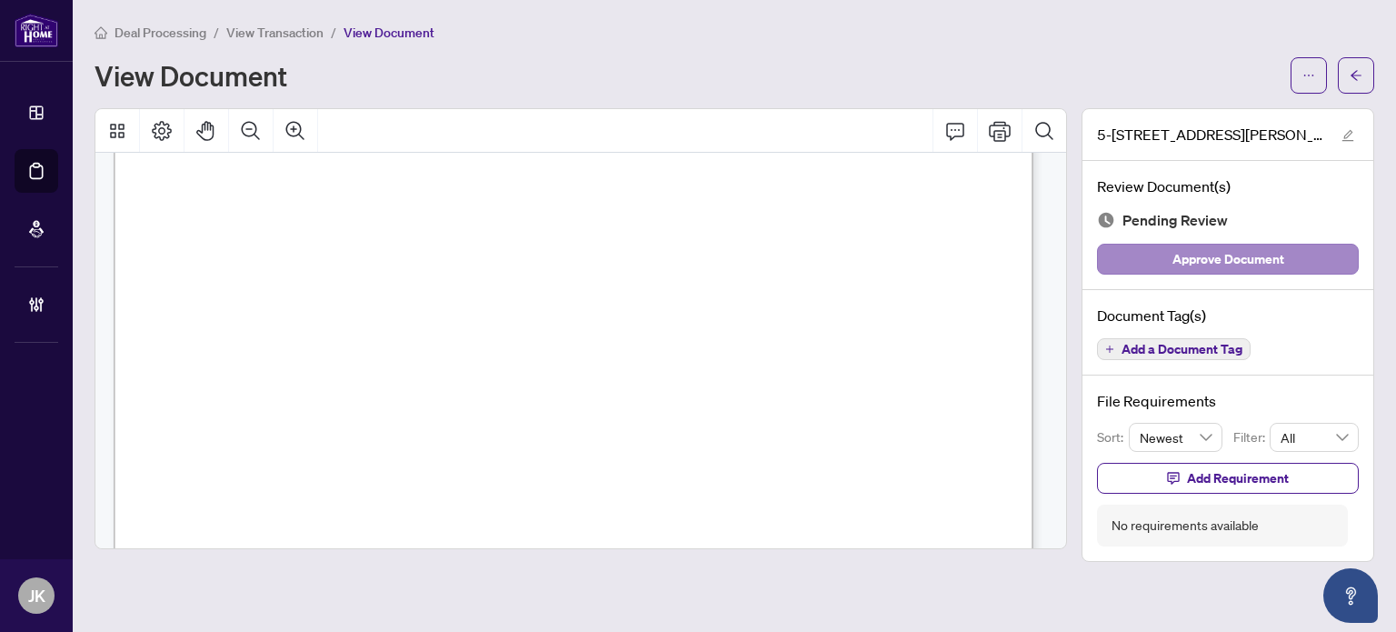
scroll to position [331, 0]
click at [1365, 66] on button "button" at bounding box center [1356, 75] width 36 height 36
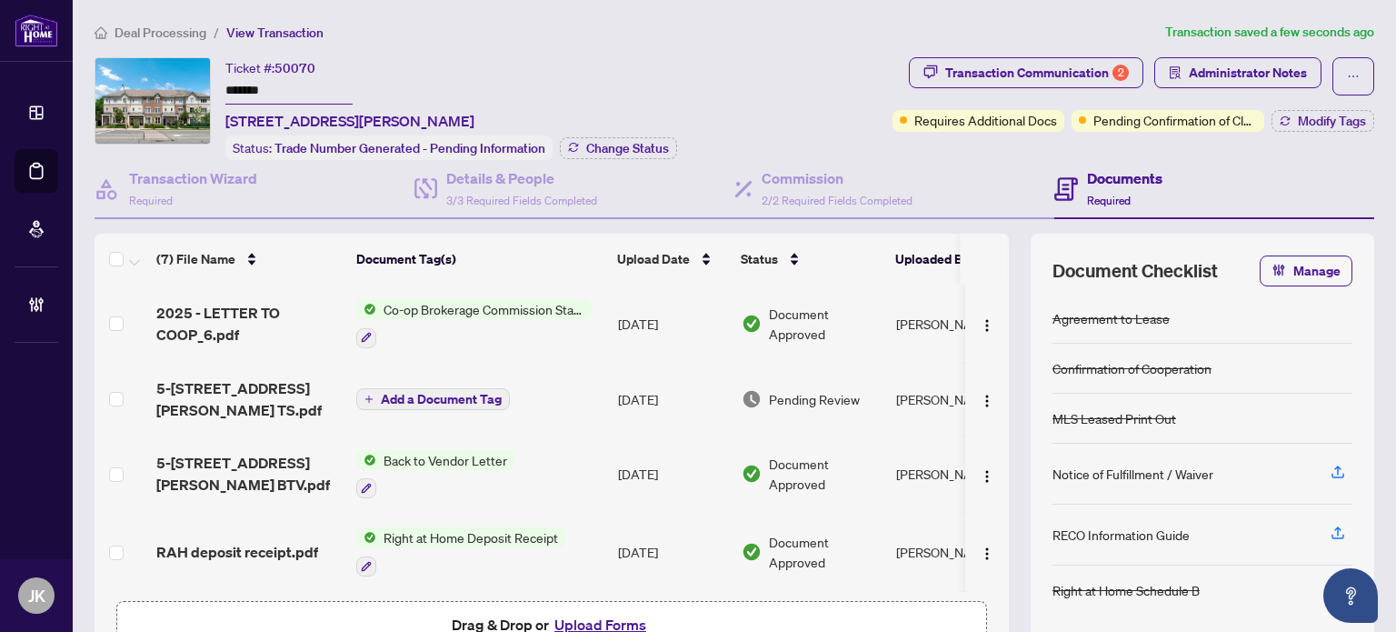
click at [980, 394] on img "button" at bounding box center [987, 401] width 15 height 15
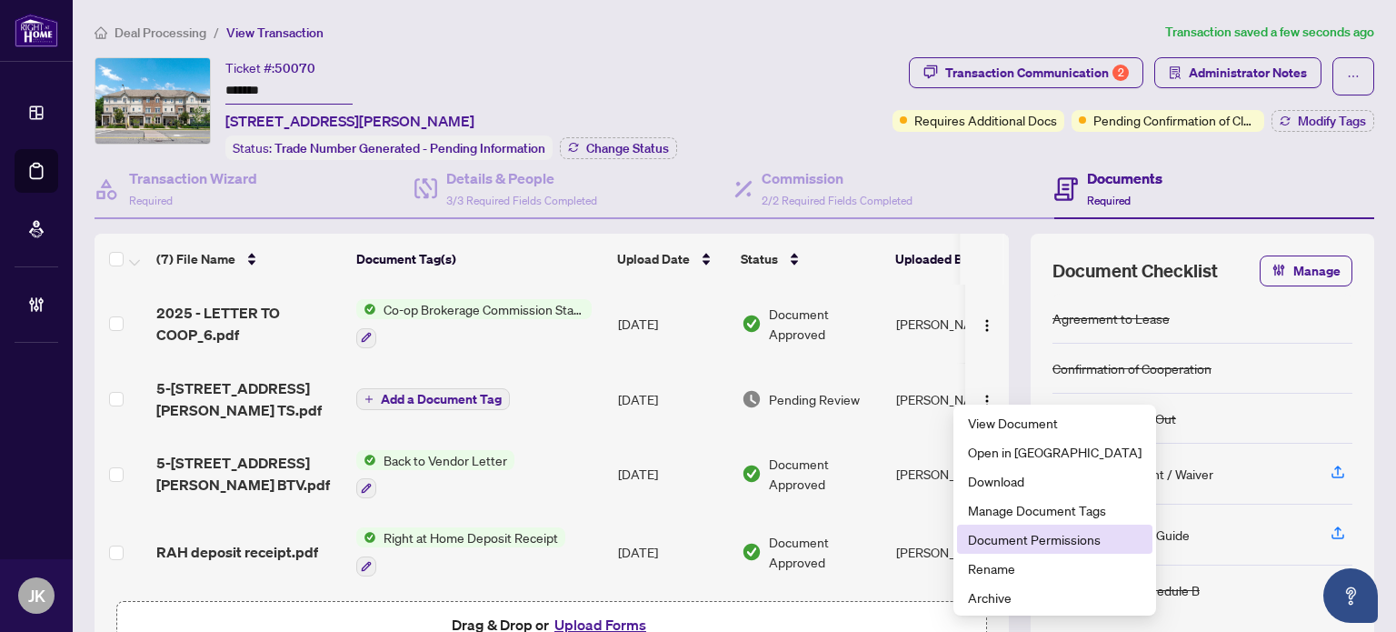
click at [1062, 532] on span "Document Permissions" at bounding box center [1055, 539] width 174 height 20
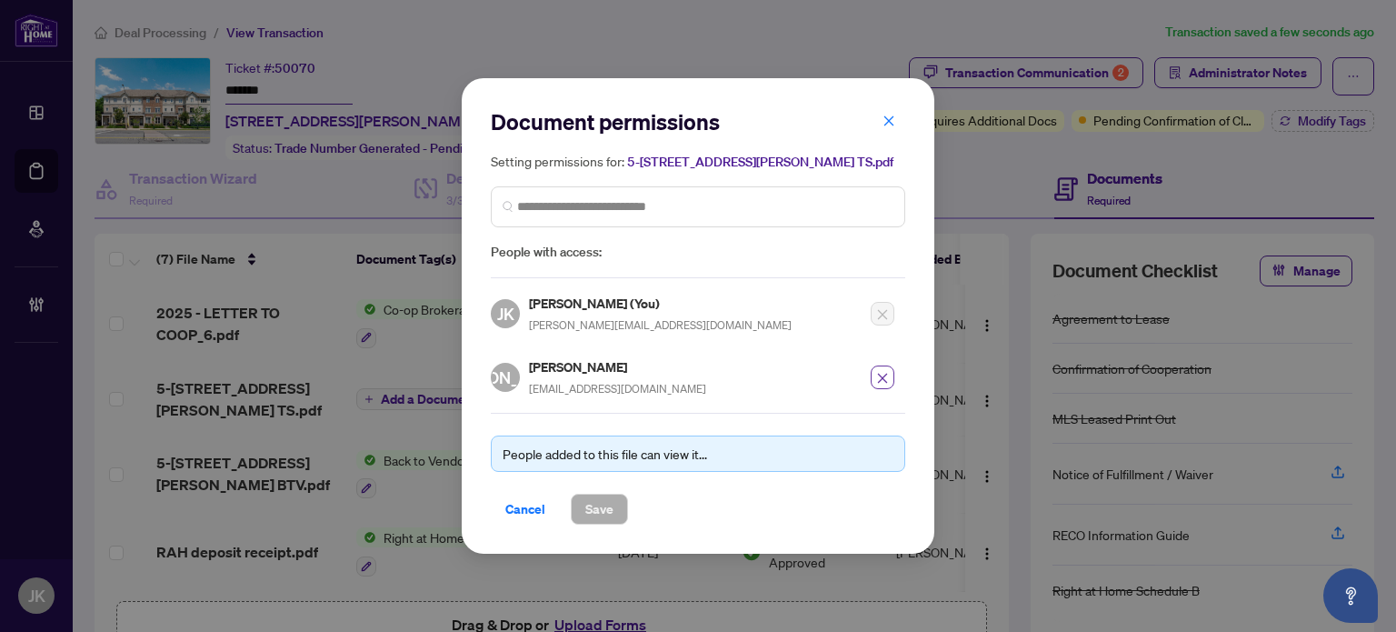
click at [880, 377] on icon "close" at bounding box center [883, 379] width 10 height 10
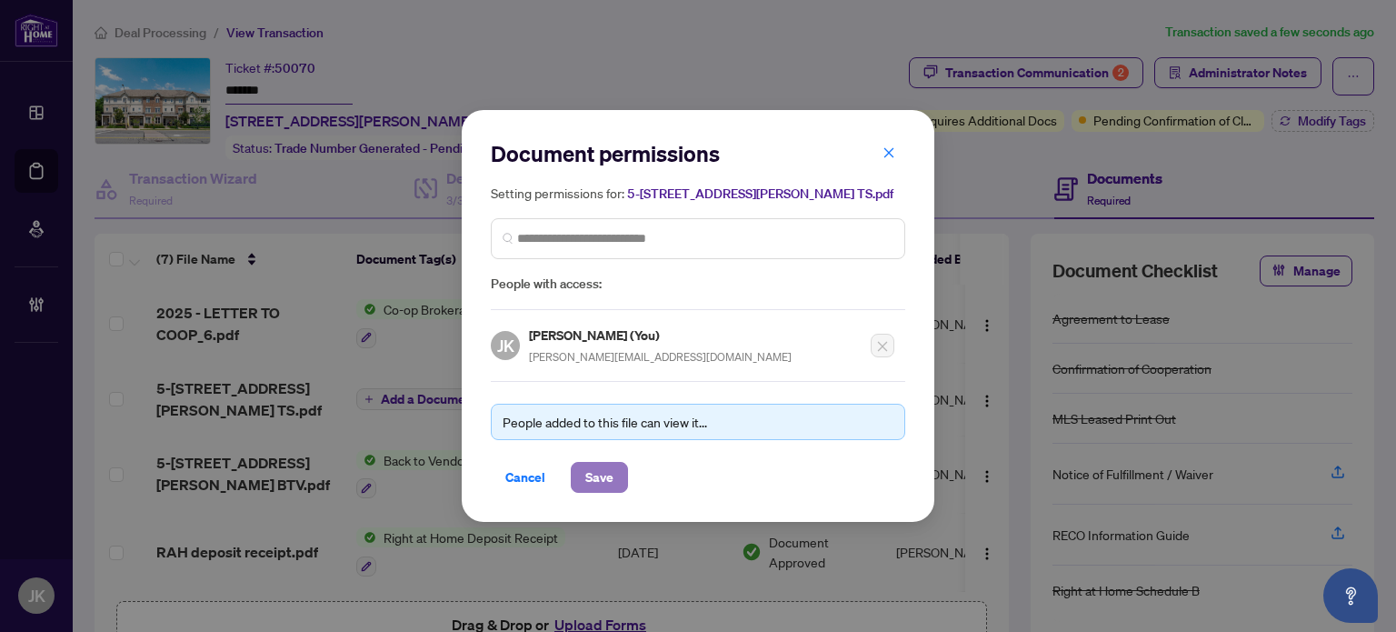
click at [614, 477] on button "Save" at bounding box center [599, 477] width 57 height 31
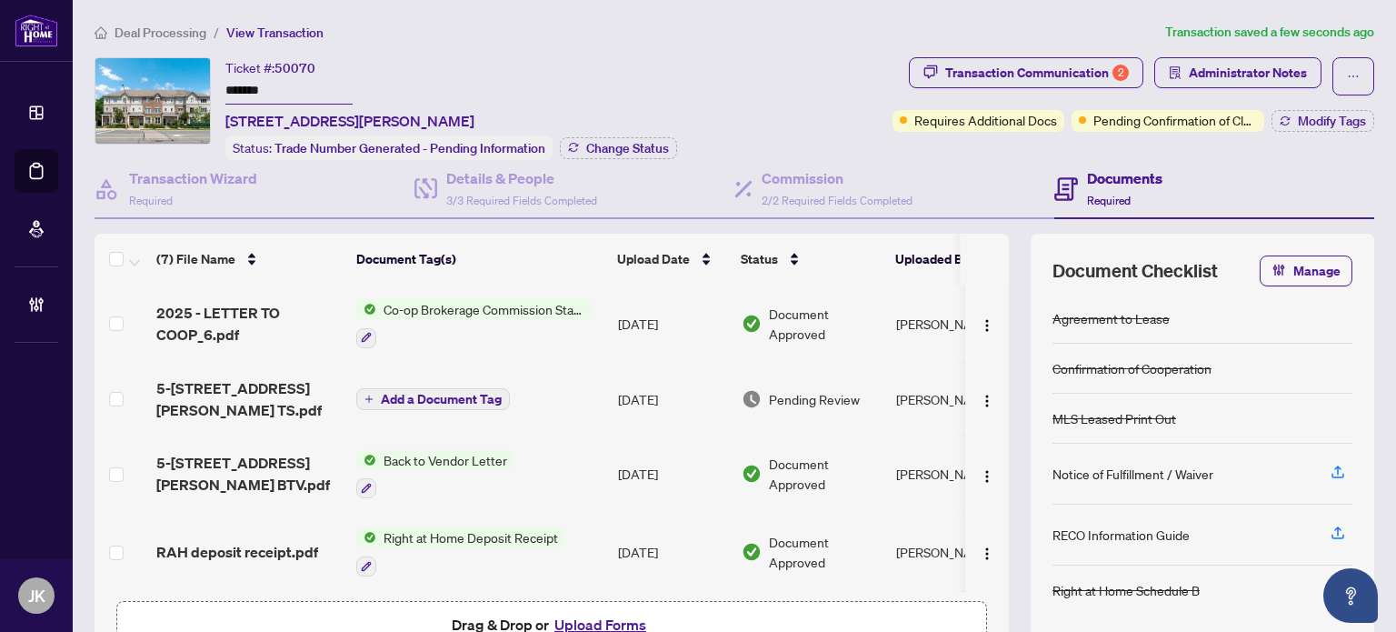
drag, startPoint x: 967, startPoint y: 381, endPoint x: 1000, endPoint y: 409, distance: 43.2
click at [980, 394] on img "button" at bounding box center [987, 401] width 15 height 15
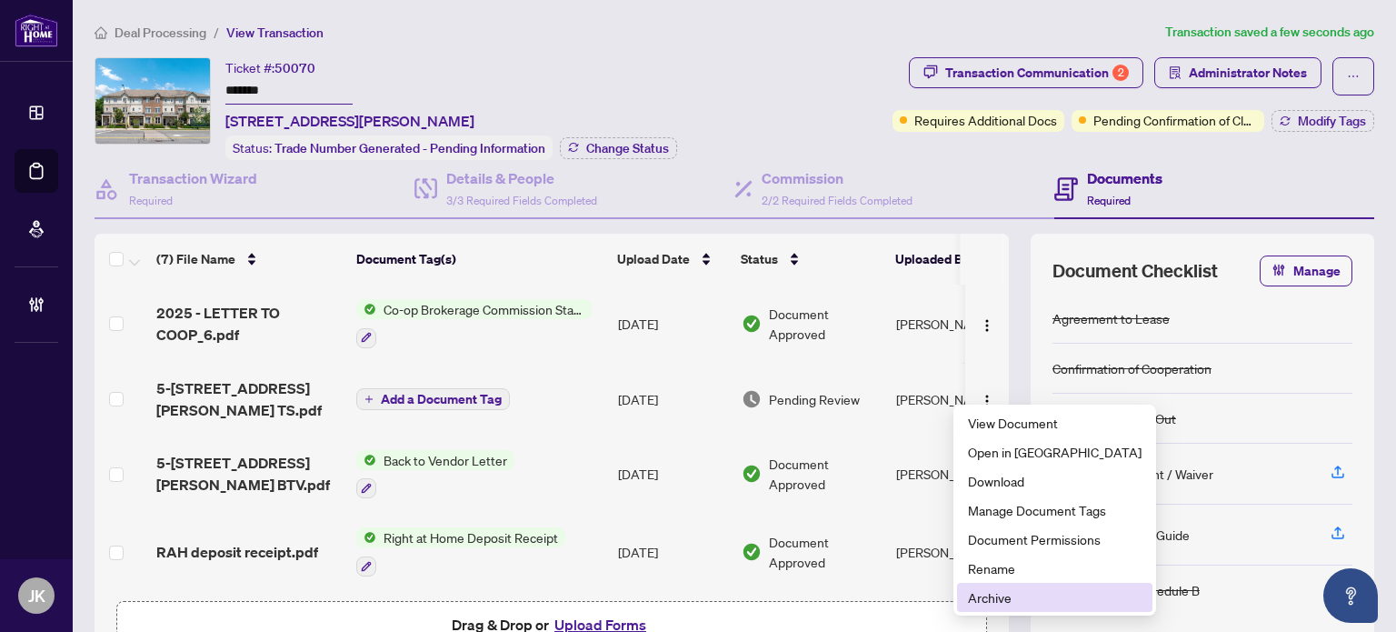
click at [1004, 599] on span "Archive" at bounding box center [1055, 597] width 174 height 20
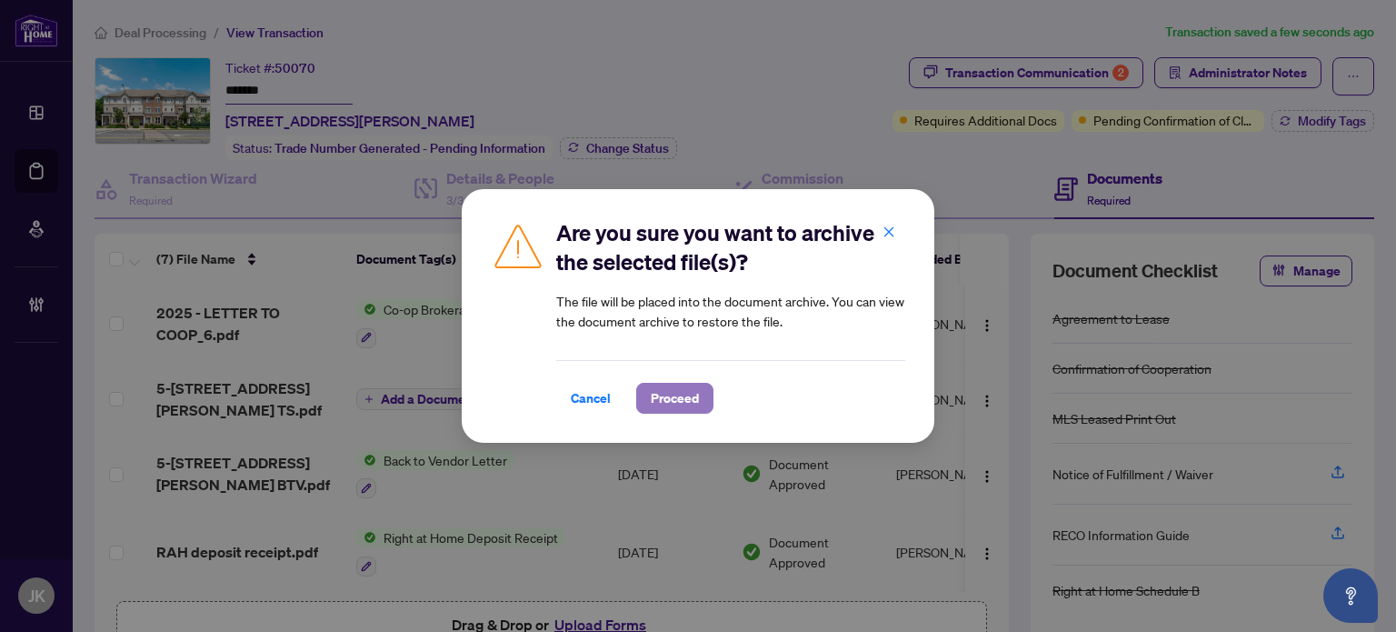
click at [669, 409] on span "Proceed" at bounding box center [675, 398] width 48 height 29
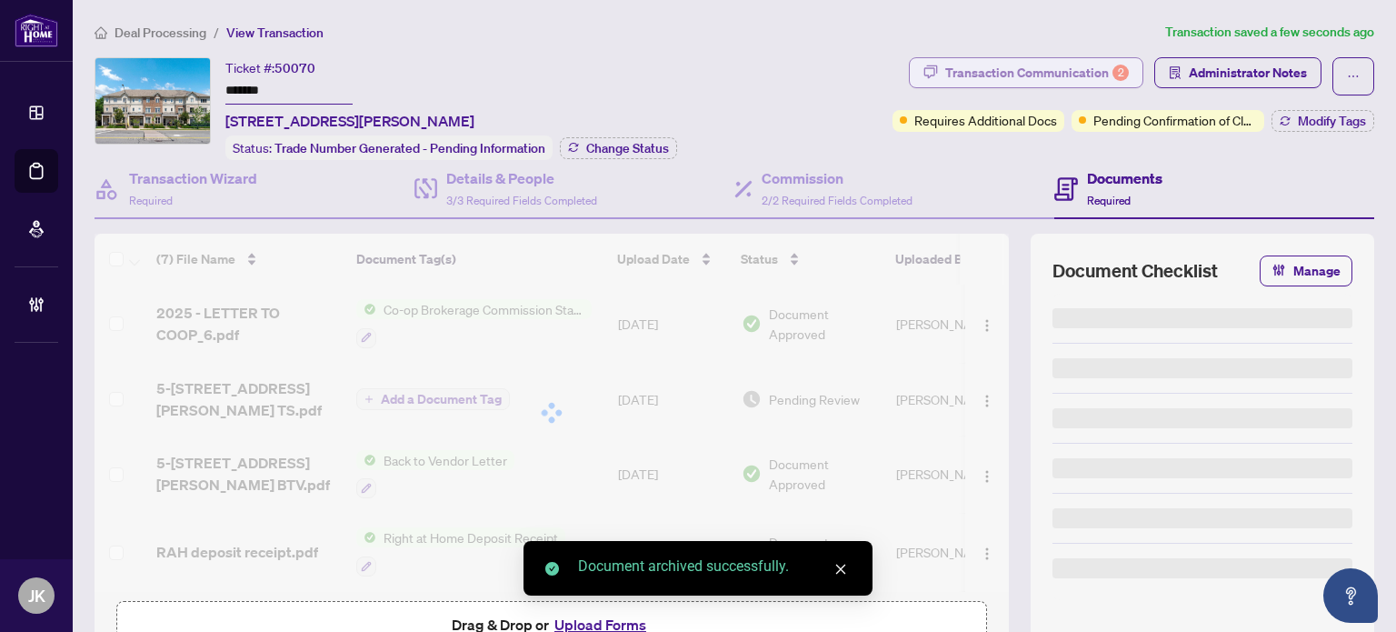
click at [967, 67] on div "Transaction Communication 2" at bounding box center [1037, 72] width 184 height 29
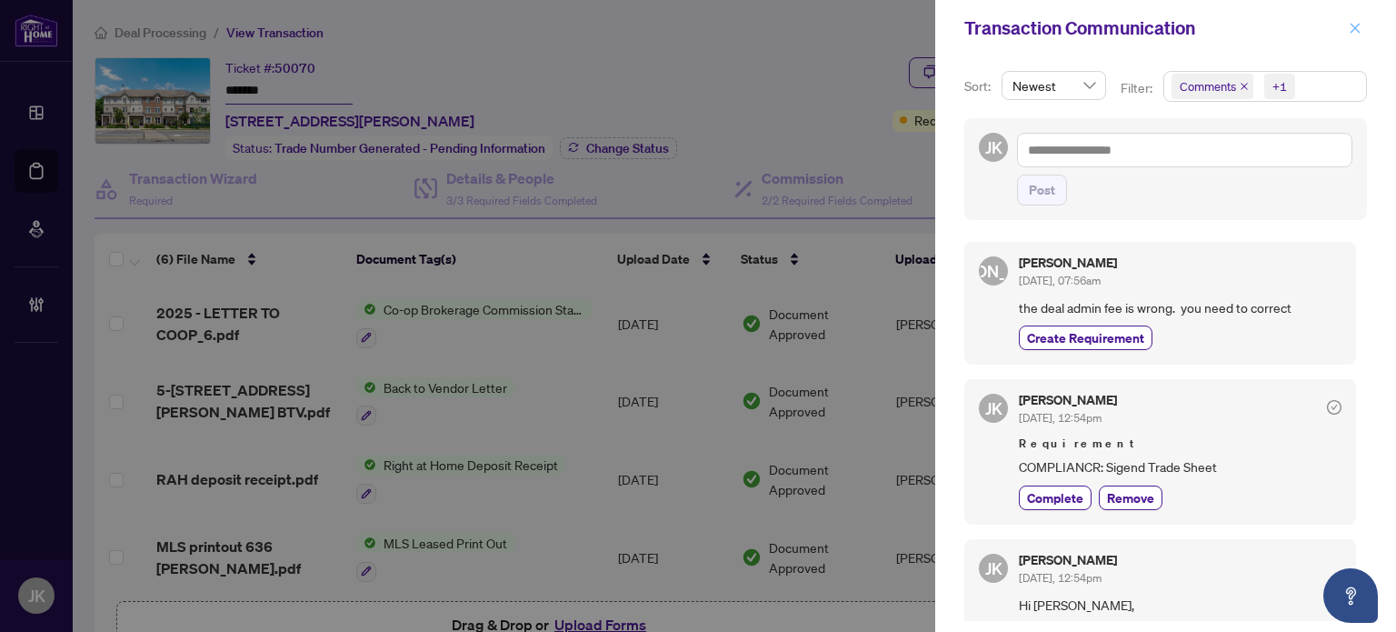
click at [1353, 32] on icon "close" at bounding box center [1355, 28] width 13 height 13
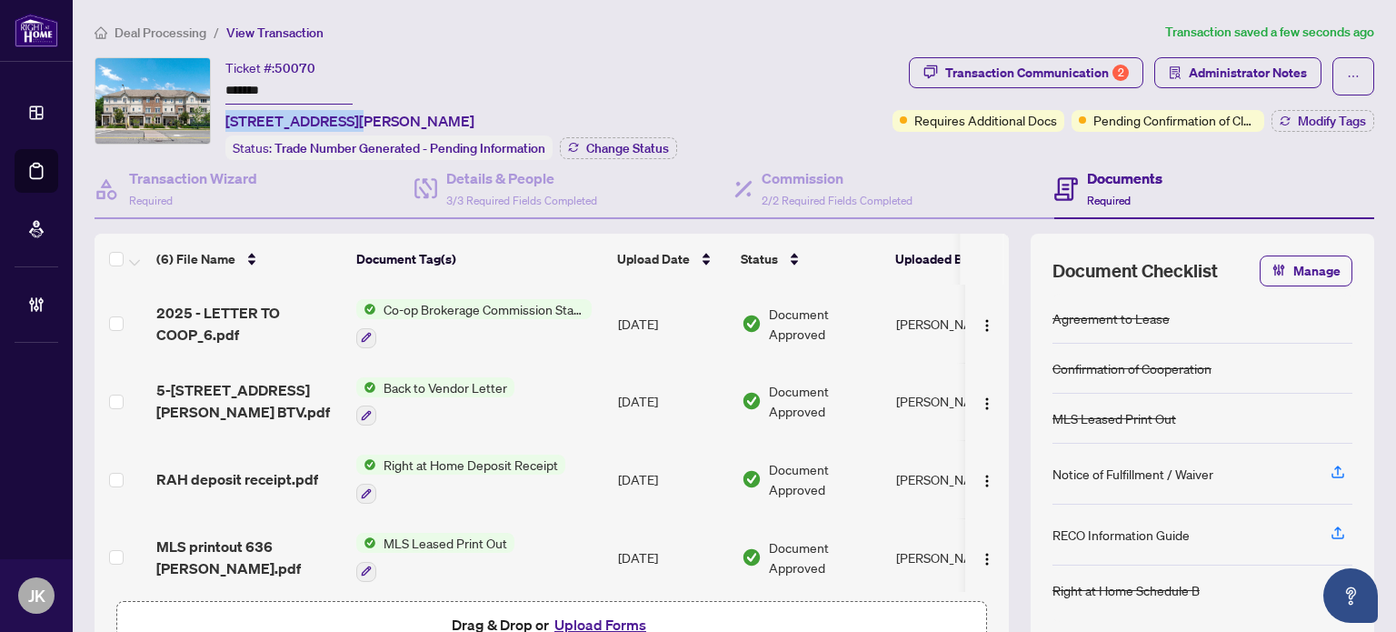
drag, startPoint x: 346, startPoint y: 116, endPoint x: 222, endPoint y: 116, distance: 124.5
click at [222, 116] on div "Ticket #: 50070 ******* [STREET_ADDRESS][PERSON_NAME] Status: Trade Number Gene…" at bounding box center [490, 108] width 791 height 103
copy span "[STREET_ADDRESS][PERSON_NAME]"
click at [1139, 192] on div "Documents Required" at bounding box center [1124, 188] width 75 height 43
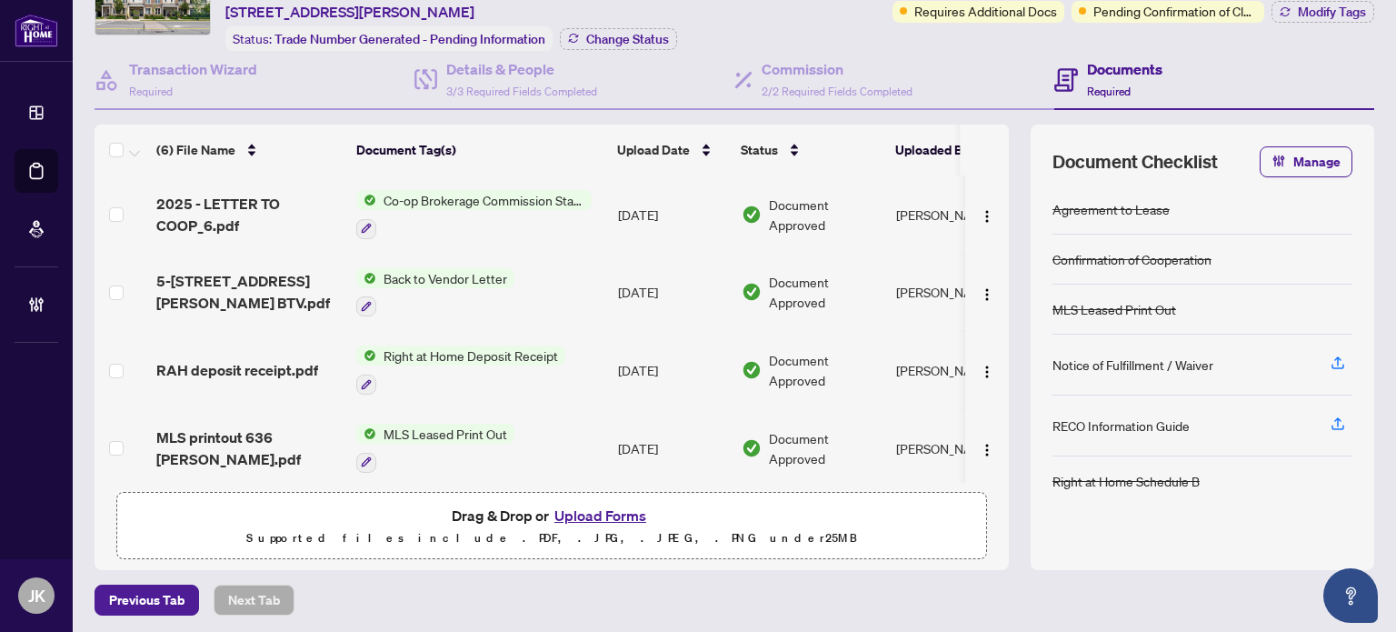
click at [585, 505] on button "Upload Forms" at bounding box center [600, 516] width 103 height 24
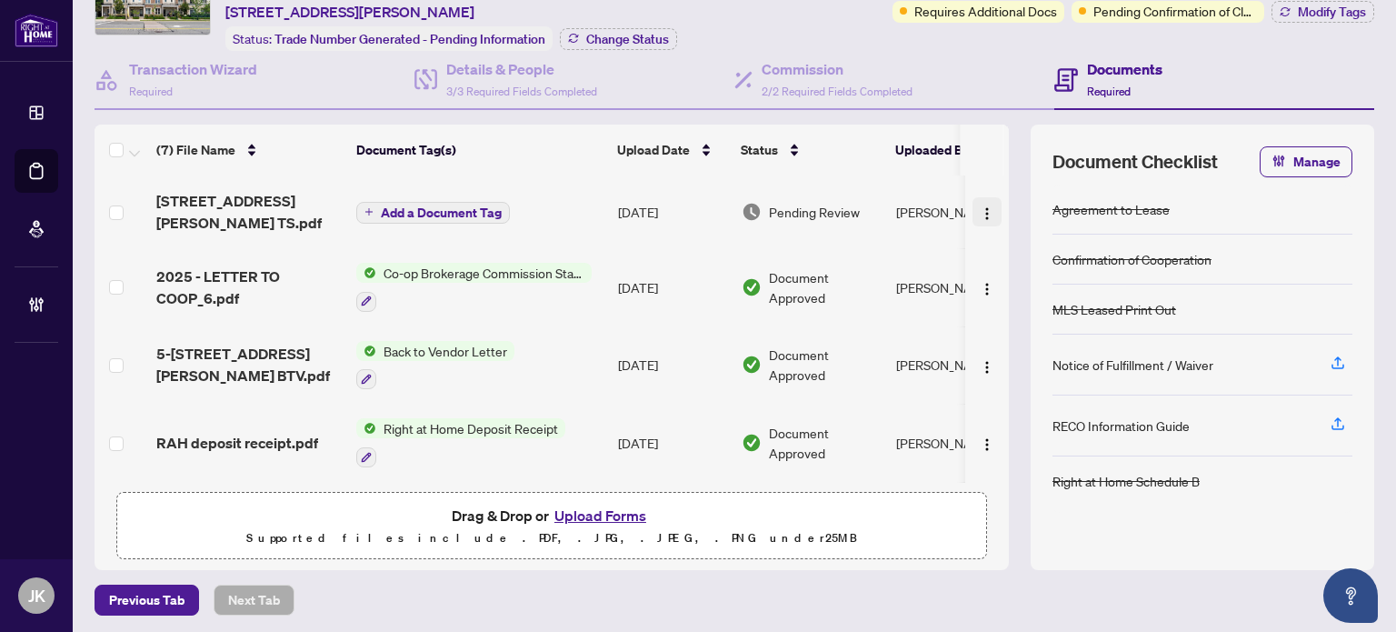
click at [980, 206] on img "button" at bounding box center [987, 213] width 15 height 15
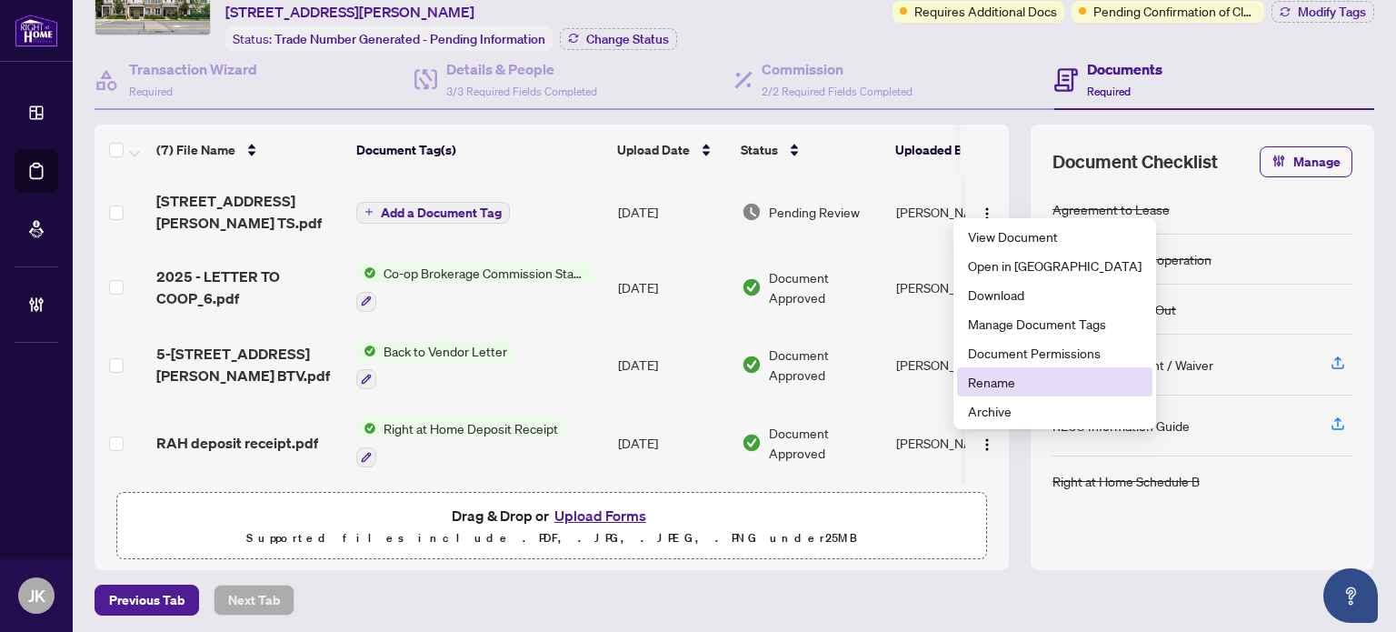
click at [1000, 379] on span "Rename" at bounding box center [1055, 382] width 174 height 20
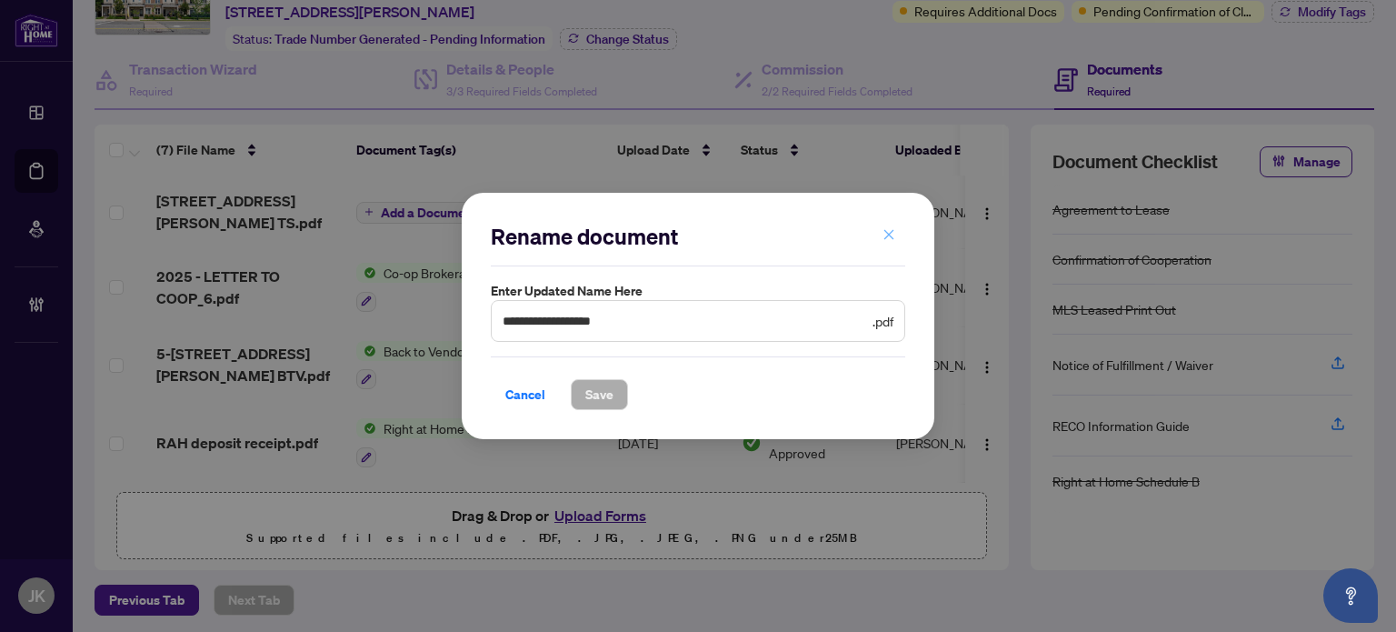
click at [886, 237] on icon "close" at bounding box center [889, 234] width 13 height 13
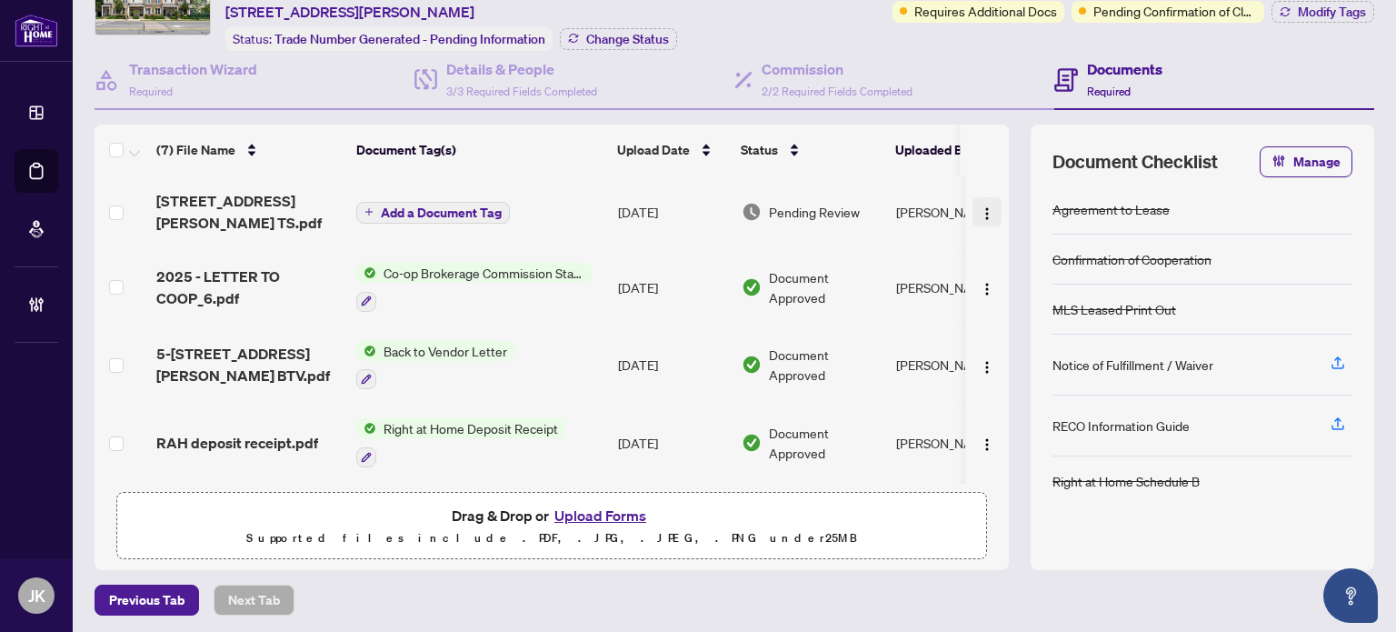
click at [980, 206] on img "button" at bounding box center [987, 213] width 15 height 15
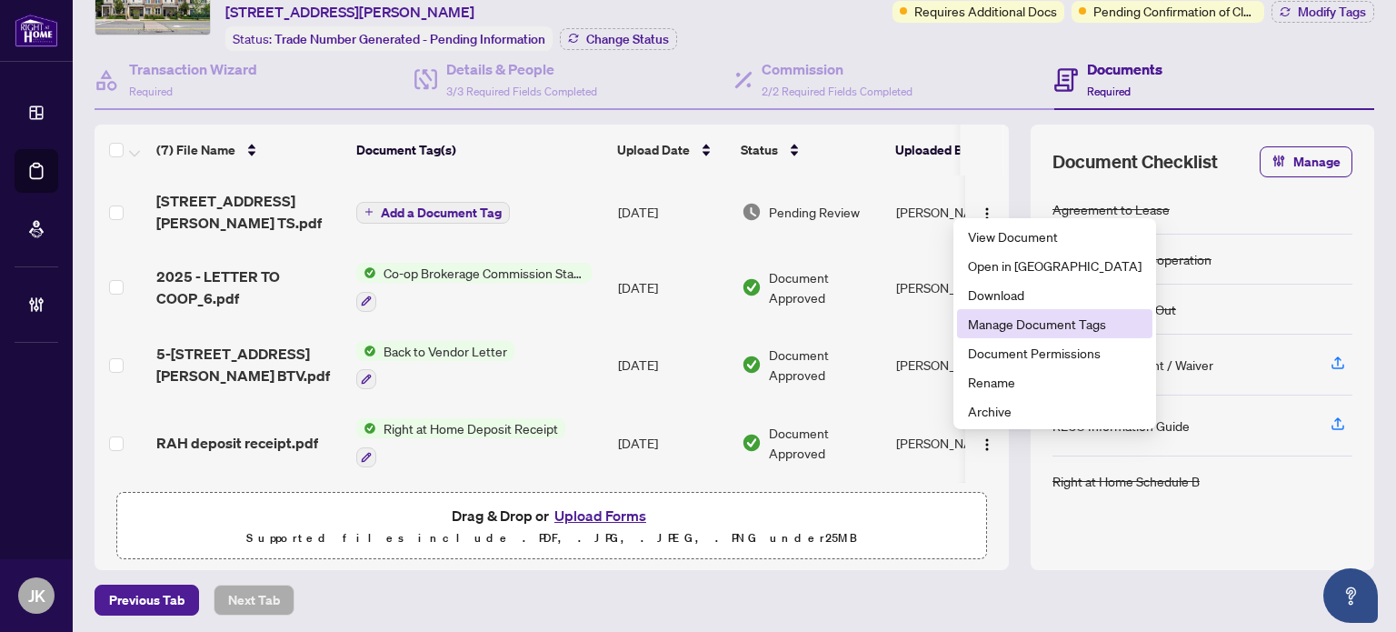
click at [1050, 333] on span "Manage Document Tags" at bounding box center [1055, 324] width 174 height 20
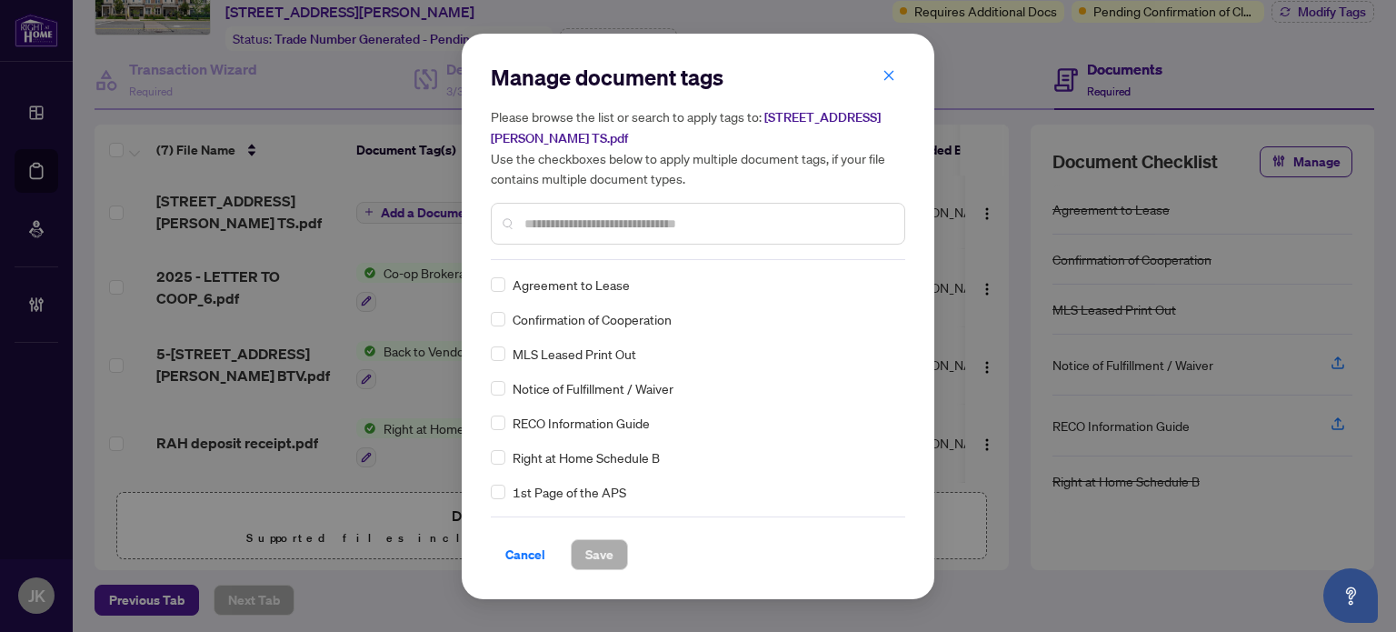
drag, startPoint x: 898, startPoint y: 74, endPoint x: 956, endPoint y: 102, distance: 64.6
click at [897, 74] on button "button" at bounding box center [889, 76] width 36 height 31
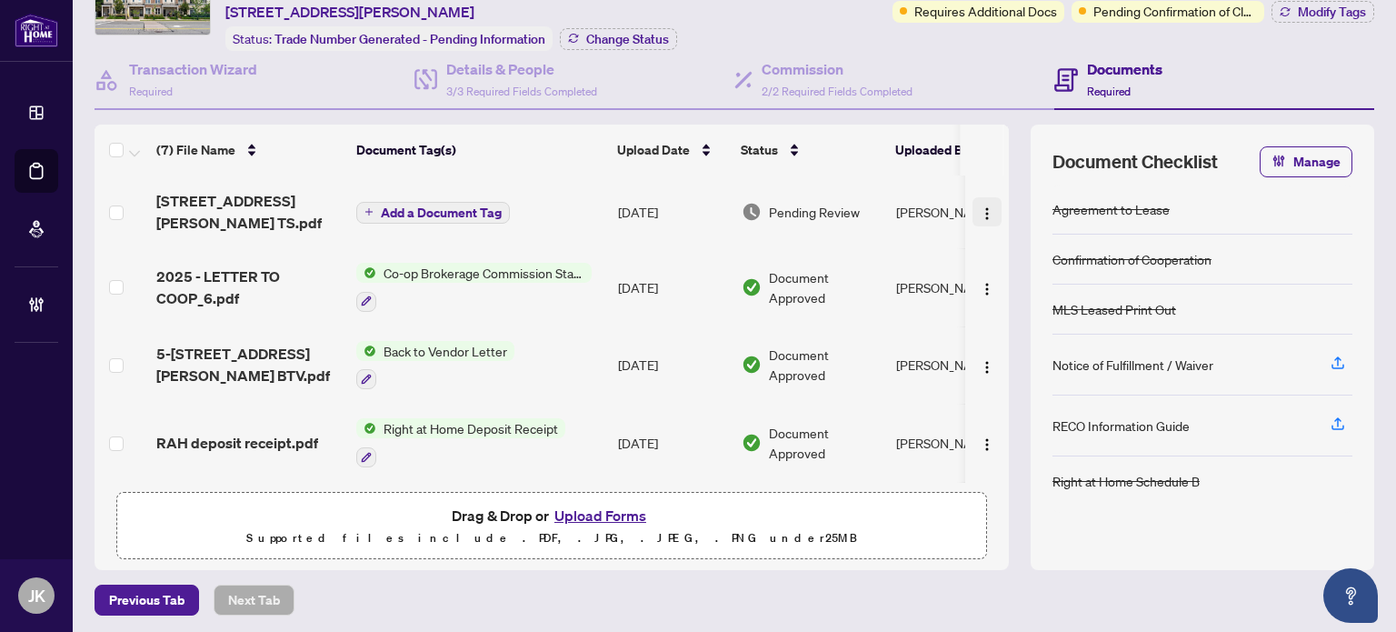
click at [980, 206] on img "button" at bounding box center [987, 213] width 15 height 15
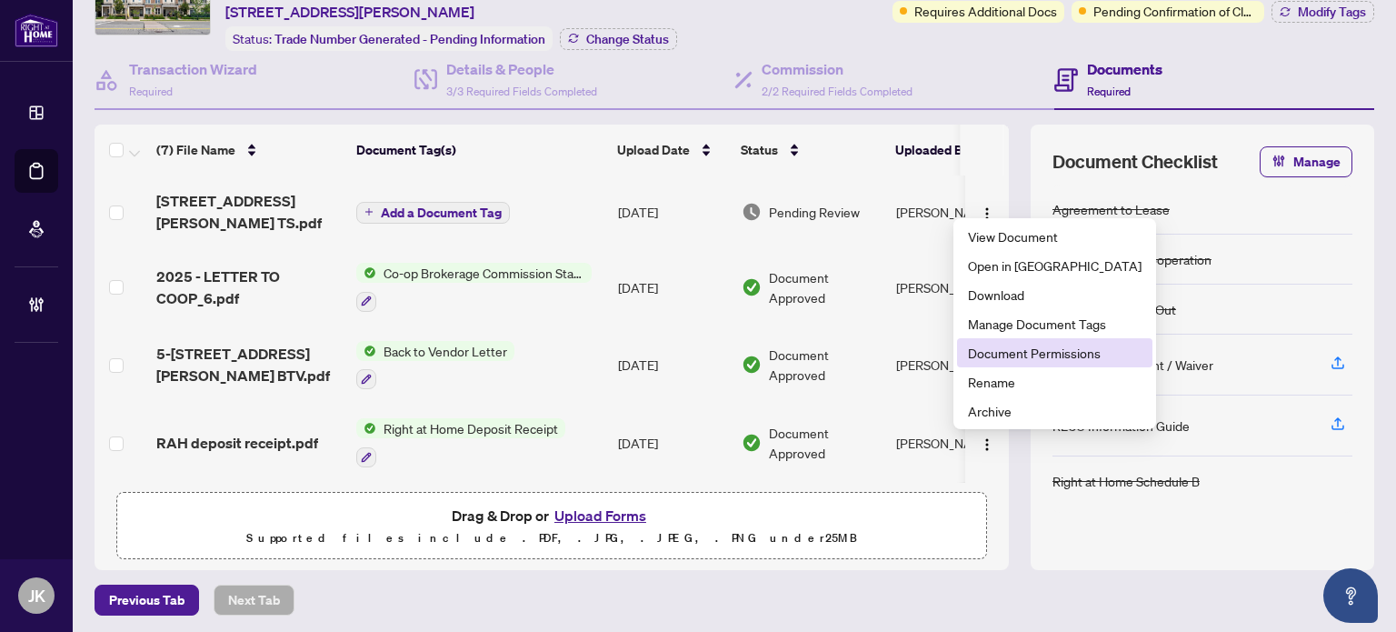
click at [1000, 357] on span "Document Permissions" at bounding box center [1055, 353] width 174 height 20
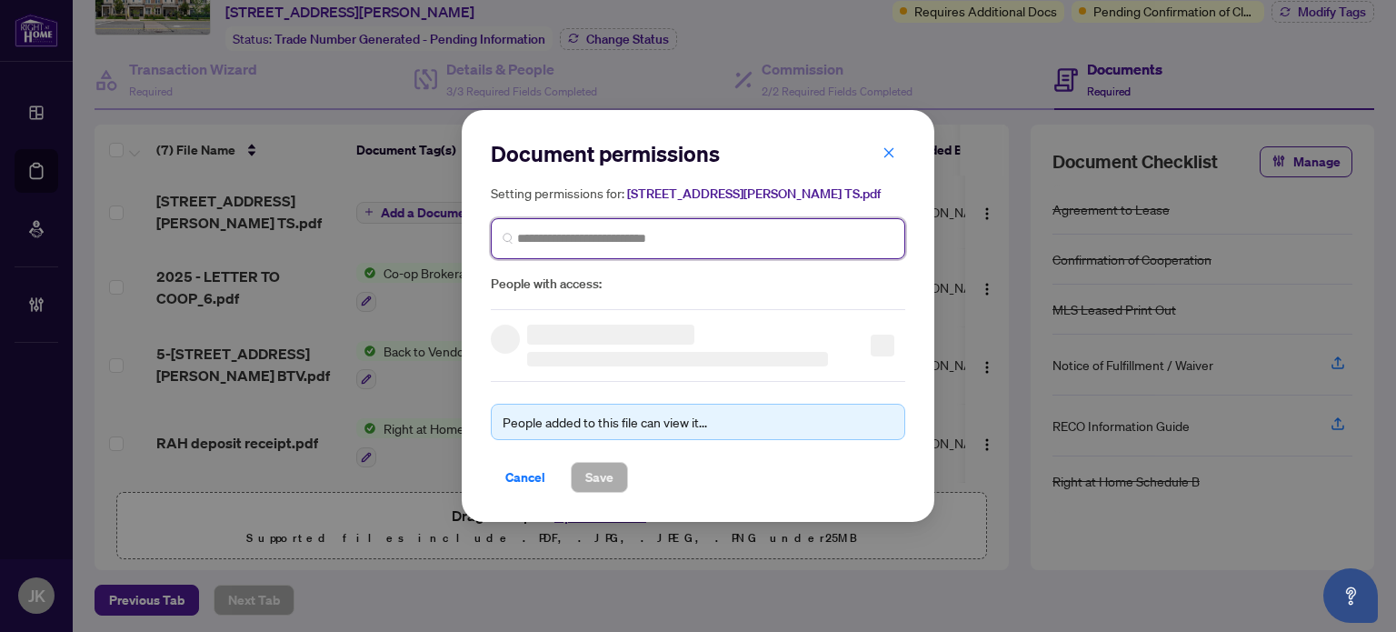
click at [621, 235] on input "search" at bounding box center [705, 238] width 376 height 19
type input "*****"
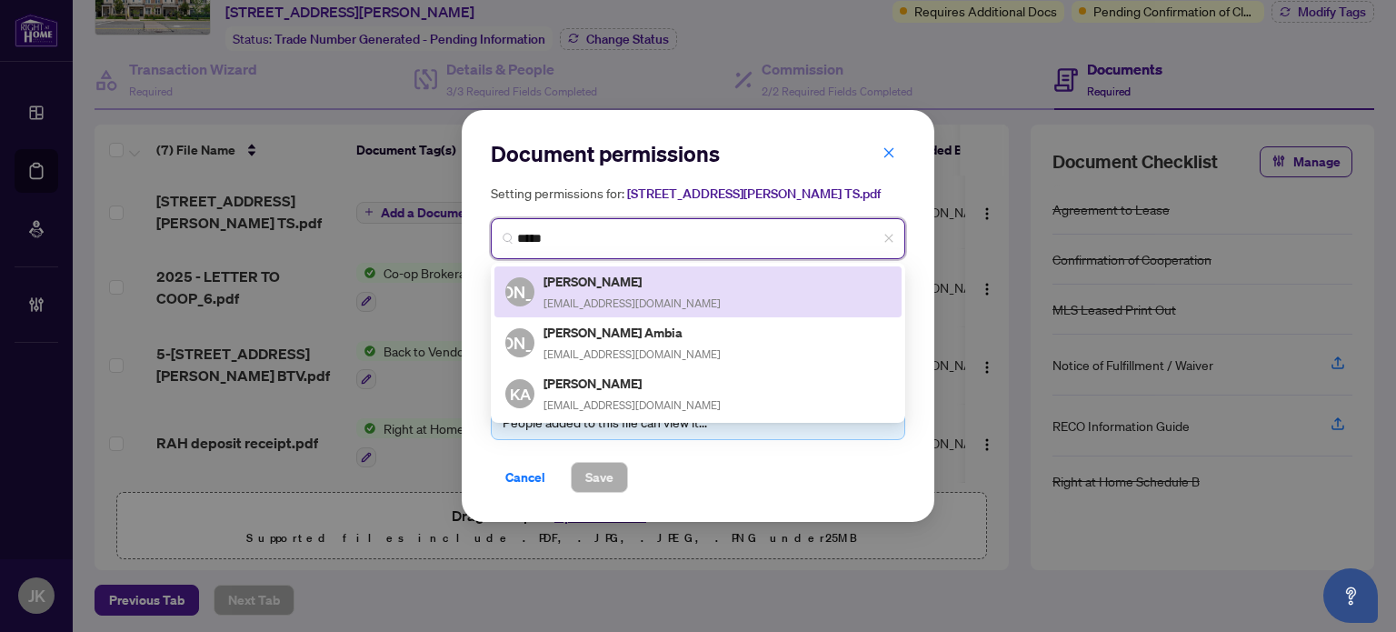
click at [654, 296] on span "[EMAIL_ADDRESS][DOMAIN_NAME]" at bounding box center [632, 303] width 177 height 14
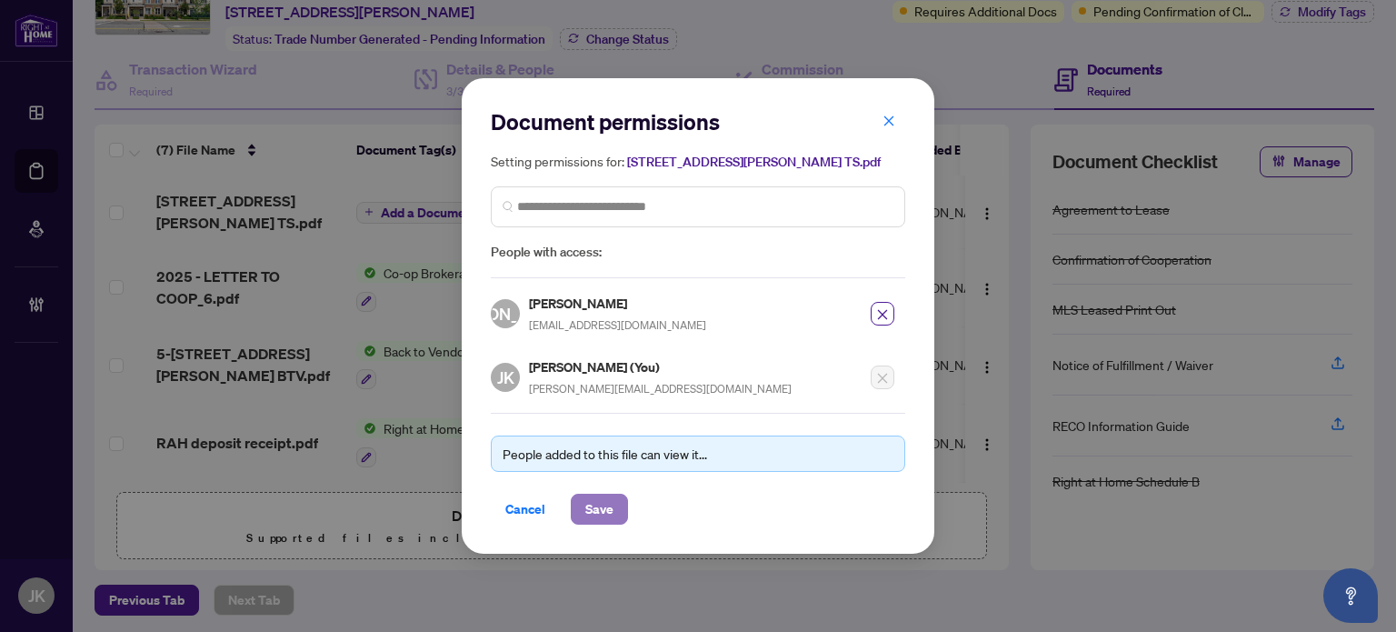
click at [614, 504] on button "Save" at bounding box center [599, 509] width 57 height 31
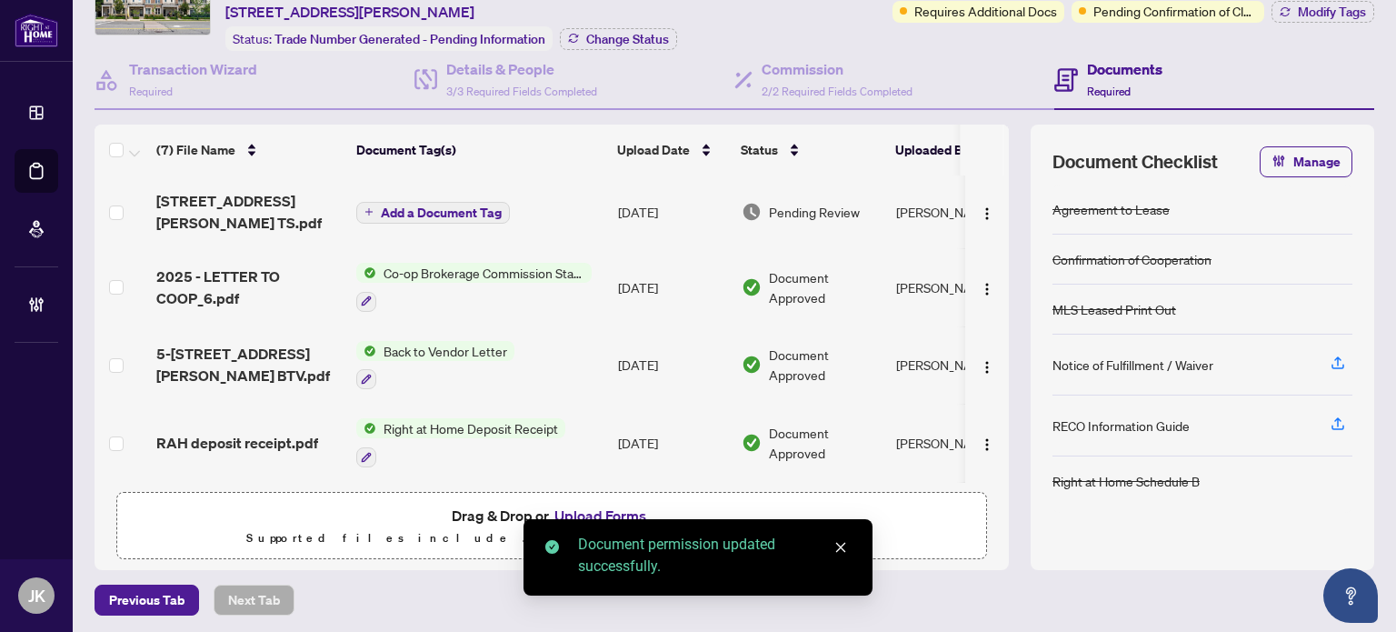
drag, startPoint x: 995, startPoint y: 275, endPoint x: 1261, endPoint y: 217, distance: 271.5
click at [1002, 272] on div "(7) File Name Document Tag(s) Upload Date Status Uploaded By 65-[STREET_ADDRESS…" at bounding box center [735, 347] width 1280 height 445
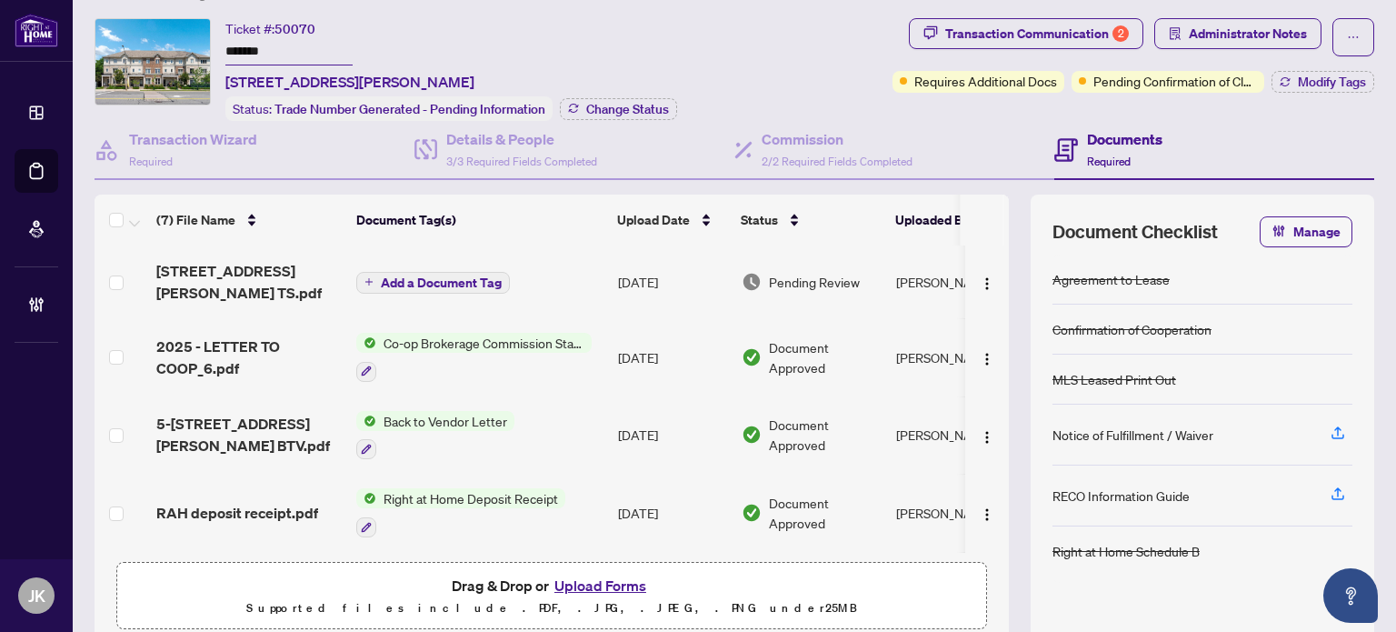
scroll to position [0, 0]
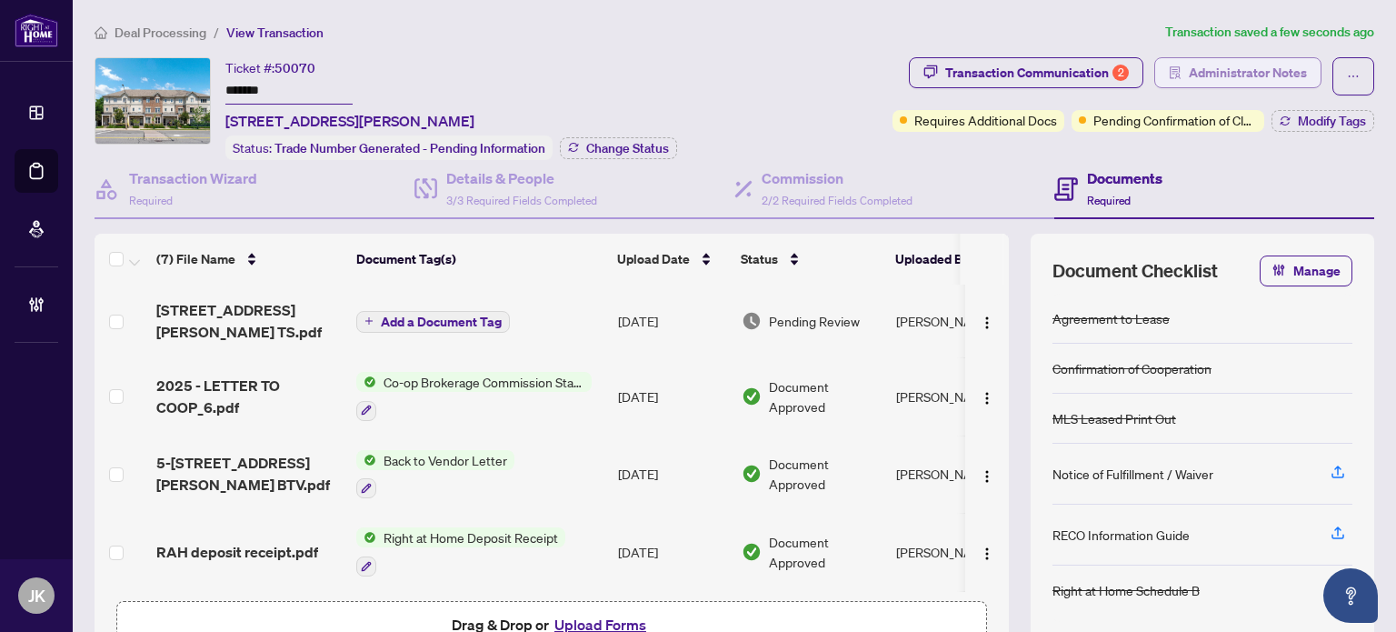
click at [1203, 68] on span "Administrator Notes" at bounding box center [1248, 72] width 118 height 29
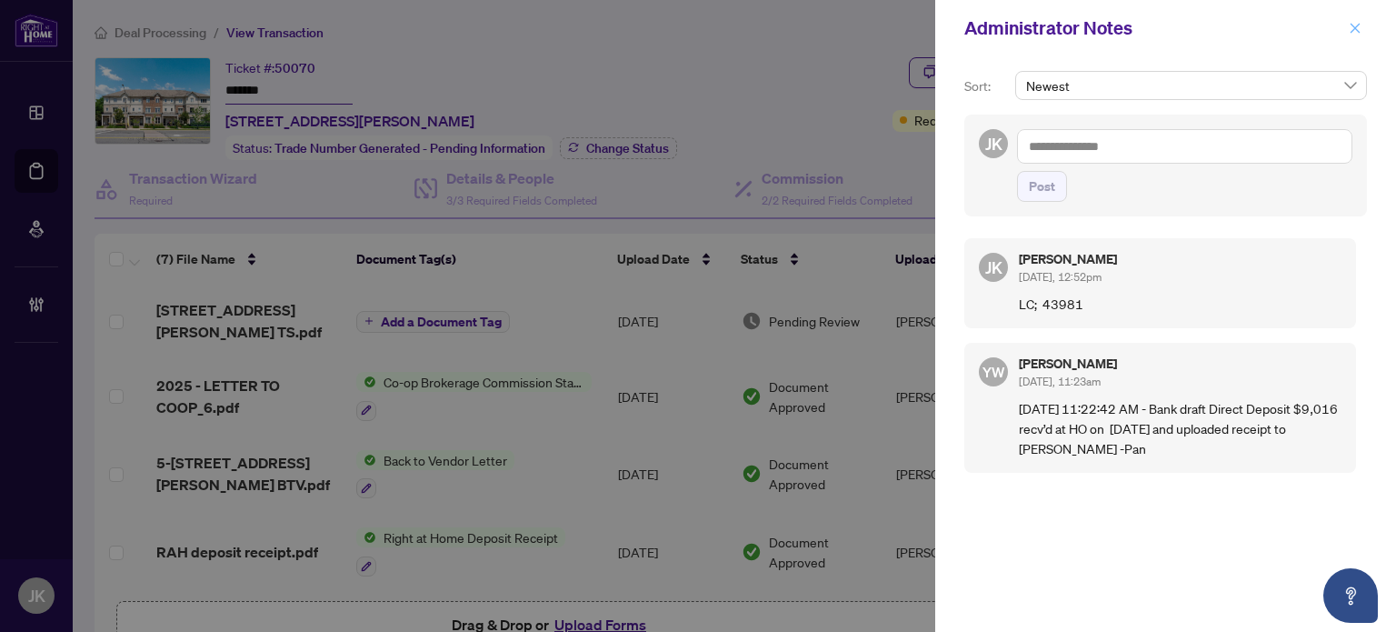
click at [1357, 27] on icon "close" at bounding box center [1355, 28] width 13 height 13
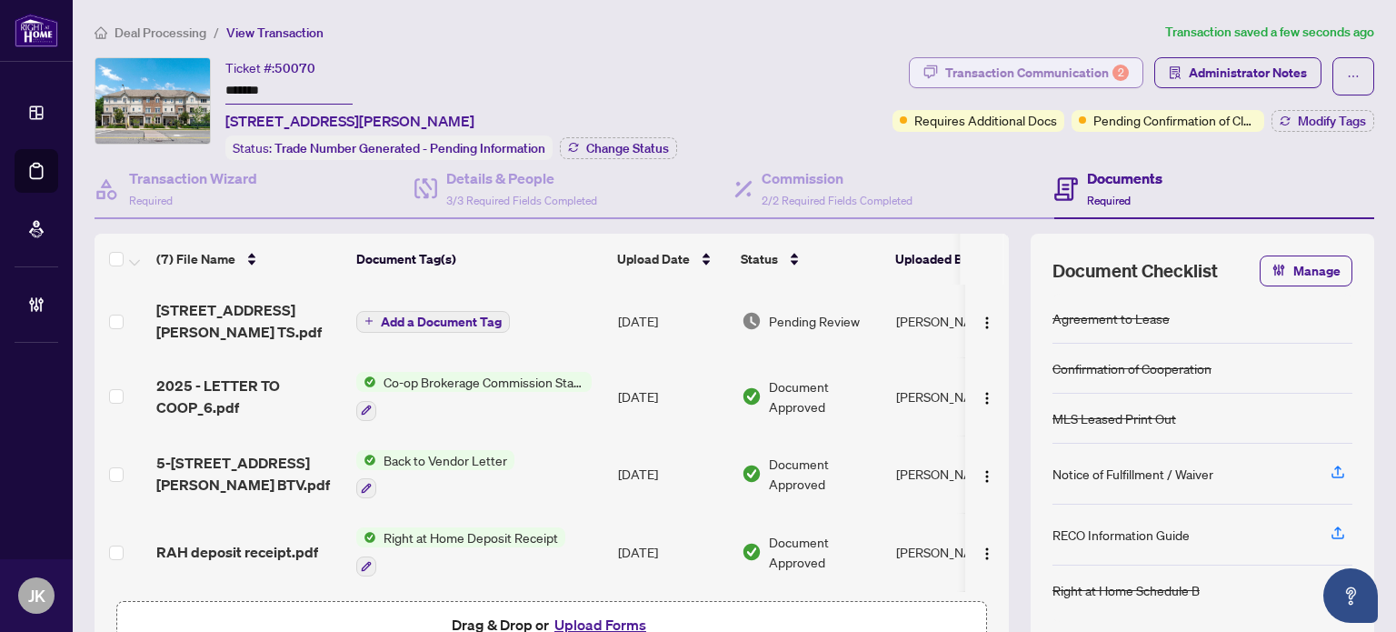
click at [1014, 65] on div "Transaction Communication 2" at bounding box center [1037, 72] width 184 height 29
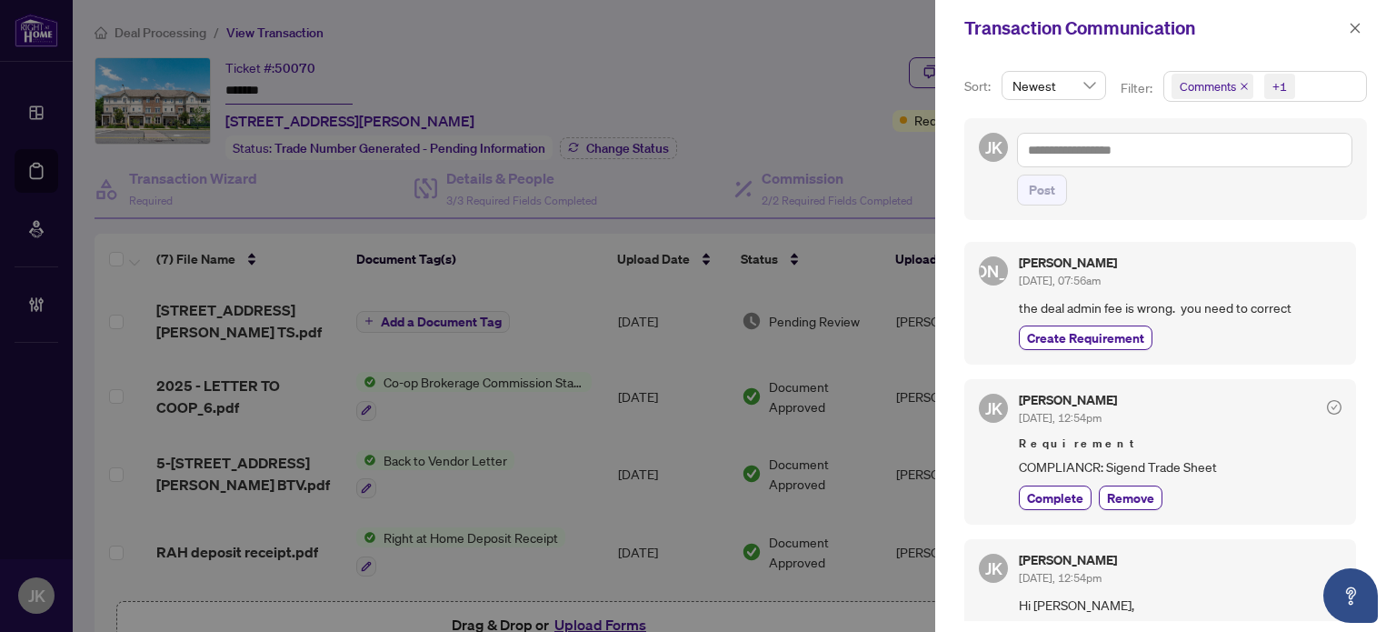
drag, startPoint x: 1357, startPoint y: 39, endPoint x: 1378, endPoint y: 36, distance: 21.1
click at [1356, 39] on span "button" at bounding box center [1355, 28] width 13 height 29
